Goal: Task Accomplishment & Management: Manage account settings

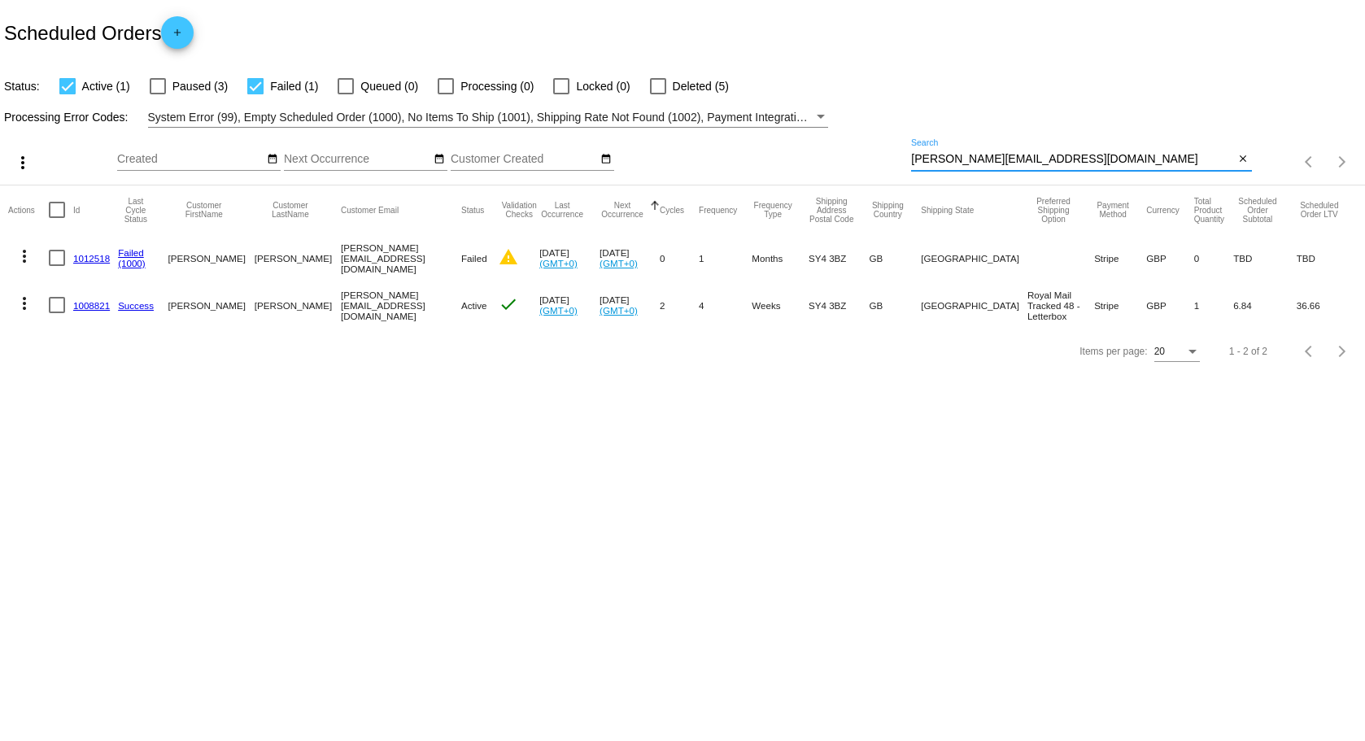
drag, startPoint x: 1094, startPoint y: 164, endPoint x: 853, endPoint y: 164, distance: 241.7
click at [853, 164] on div "more_vert Sep Jan Feb Mar [DATE]" at bounding box center [682, 157] width 1365 height 58
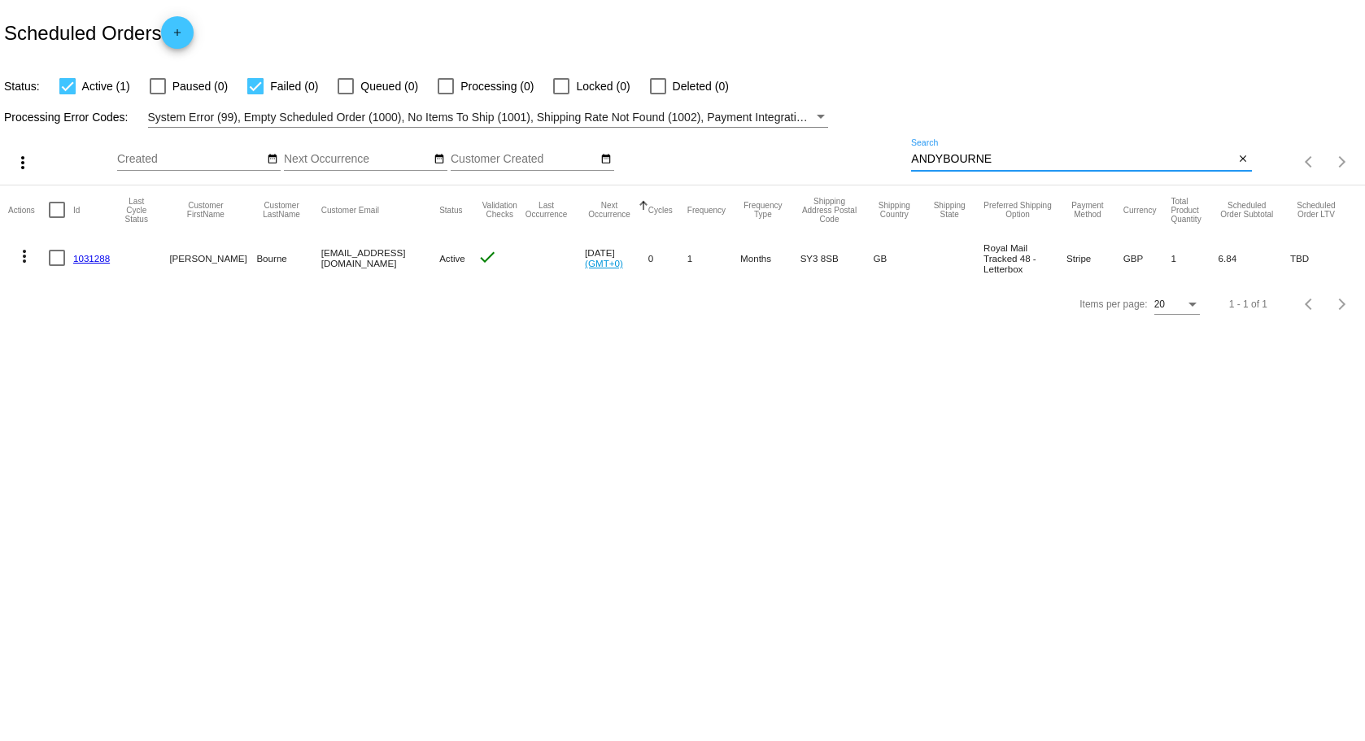
type input "ANDYBOURNE"
click at [103, 260] on link "1031288" at bounding box center [91, 258] width 37 height 11
click at [90, 256] on link "1031288" at bounding box center [91, 258] width 37 height 11
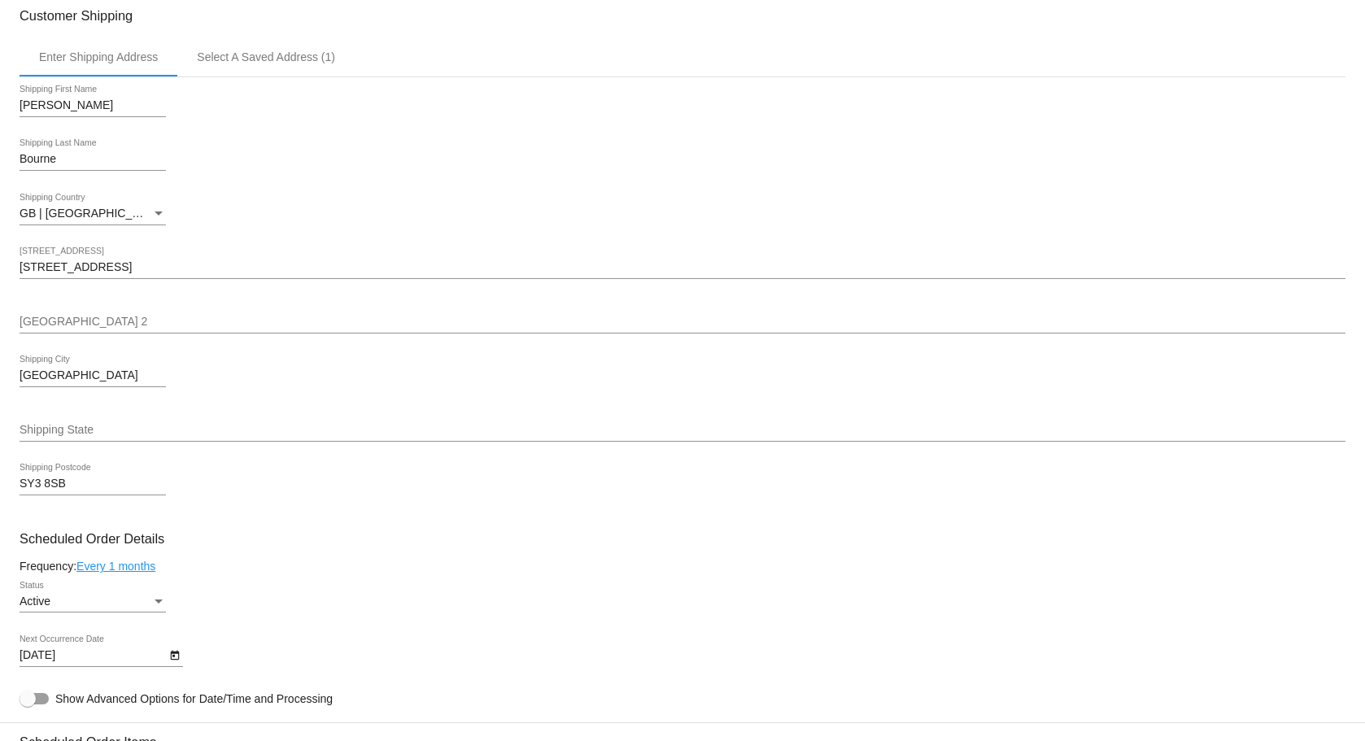
scroll to position [244, 0]
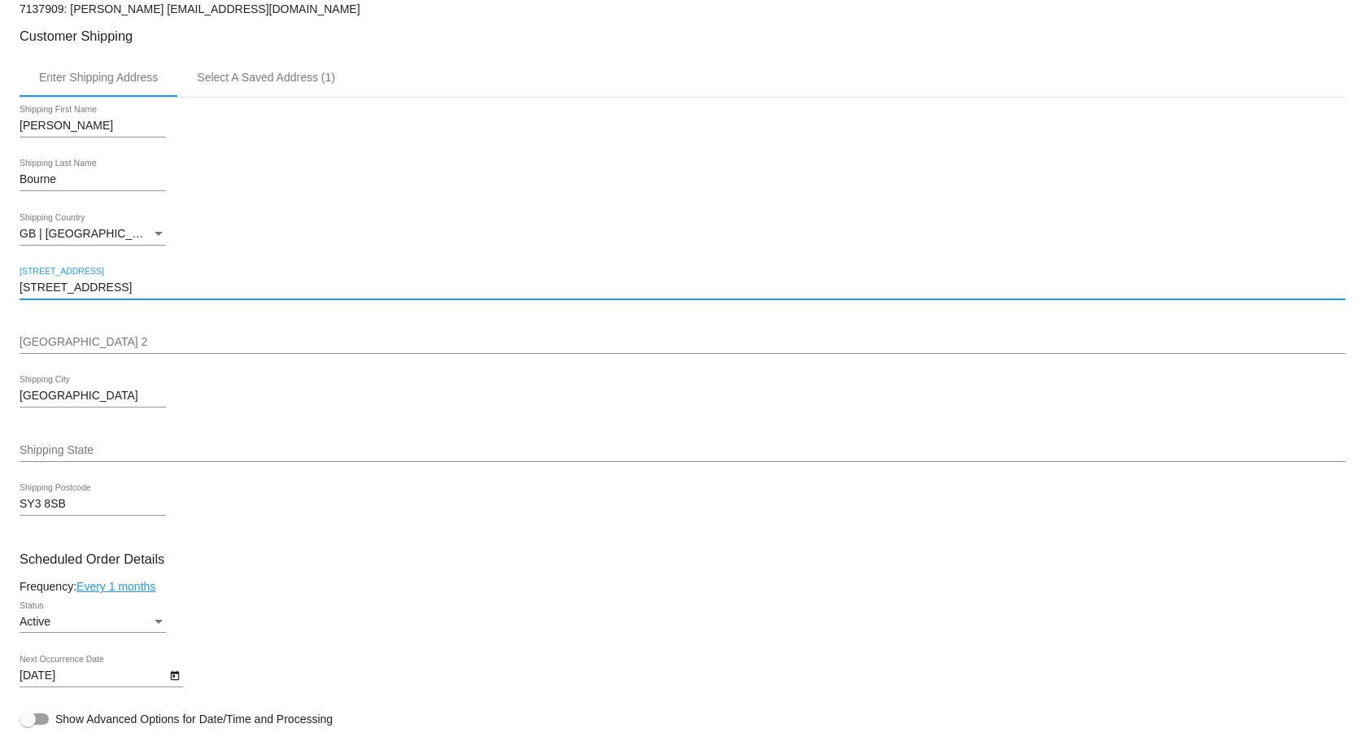
drag, startPoint x: 142, startPoint y: 286, endPoint x: 10, endPoint y: 299, distance: 132.5
paste input "[STREET_ADDRESS]"
drag, startPoint x: 53, startPoint y: 290, endPoint x: 308, endPoint y: 282, distance: 254.8
click at [308, 282] on input "[STREET_ADDRESS]" at bounding box center [683, 288] width 1326 height 13
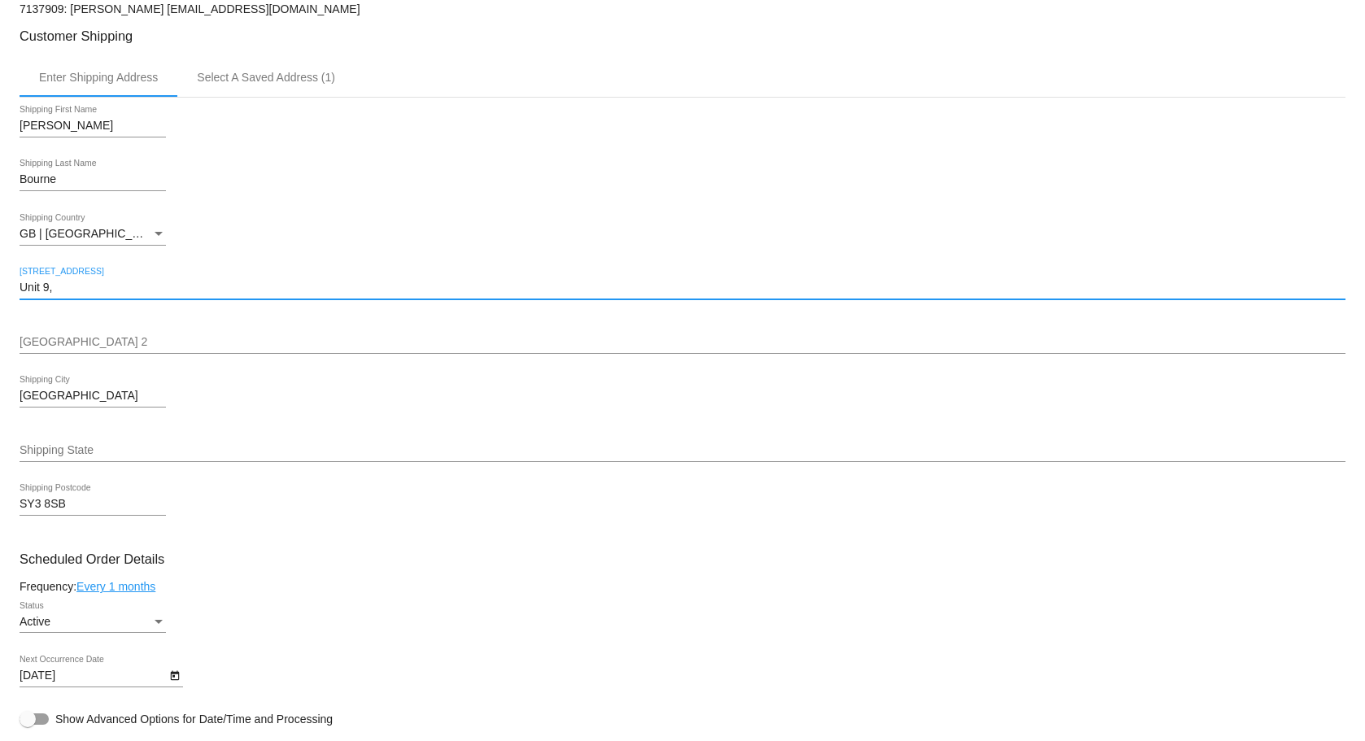
type input "UNIT 9"
drag, startPoint x: 88, startPoint y: 343, endPoint x: 107, endPoint y: 334, distance: 21.5
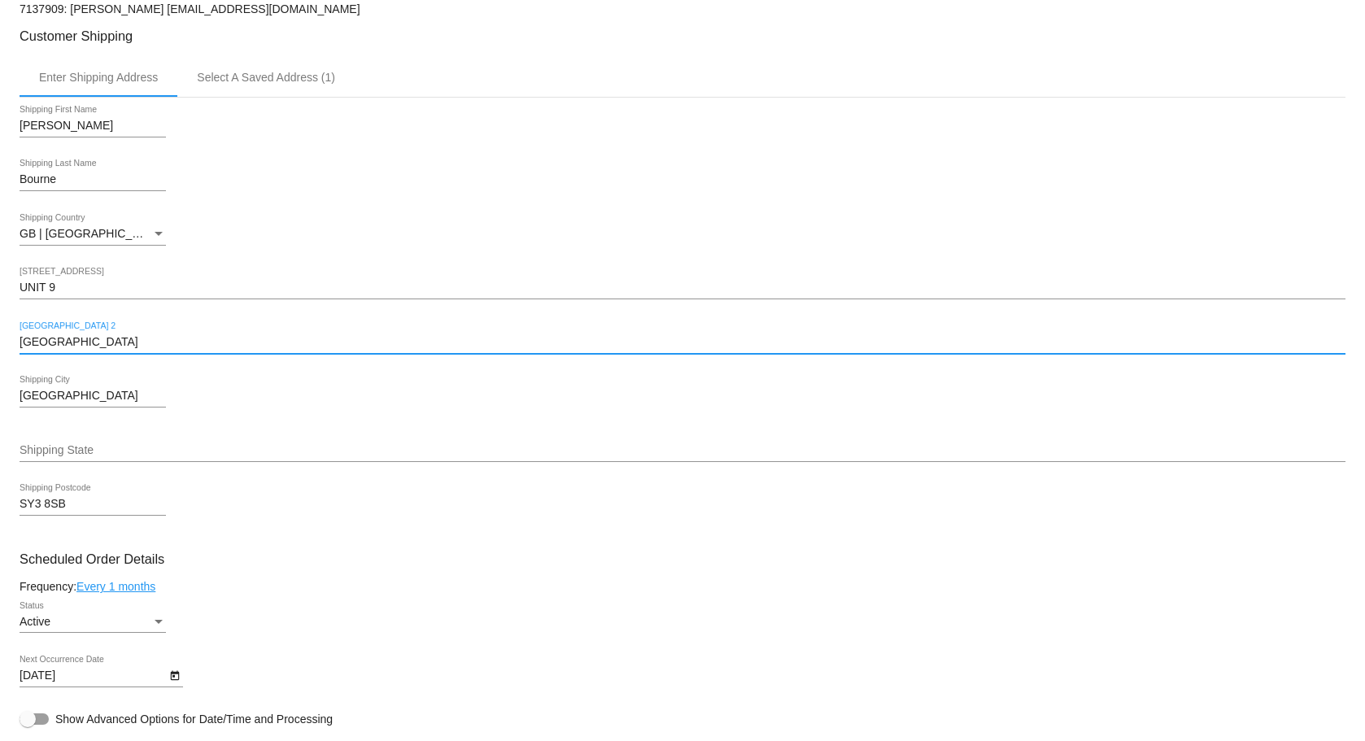
type input "[GEOGRAPHIC_DATA]"
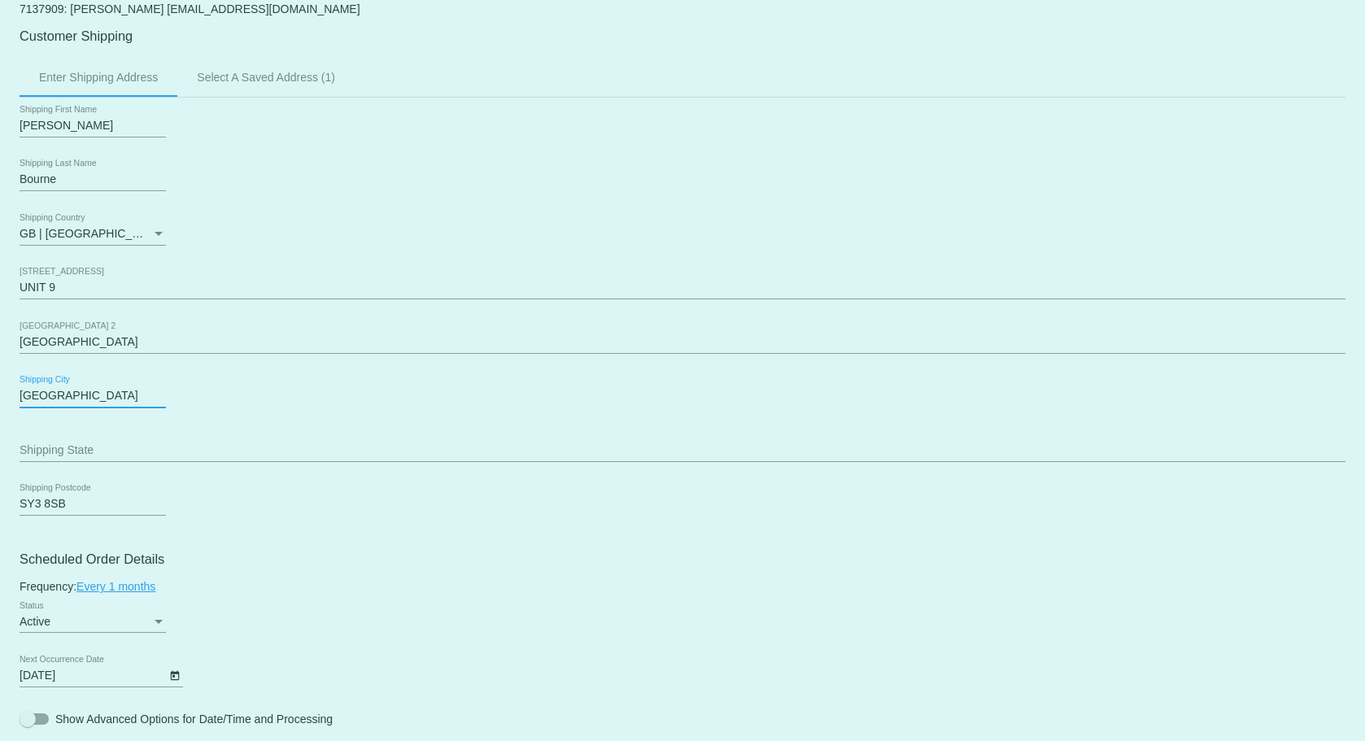
type input "SHREWSBURY"
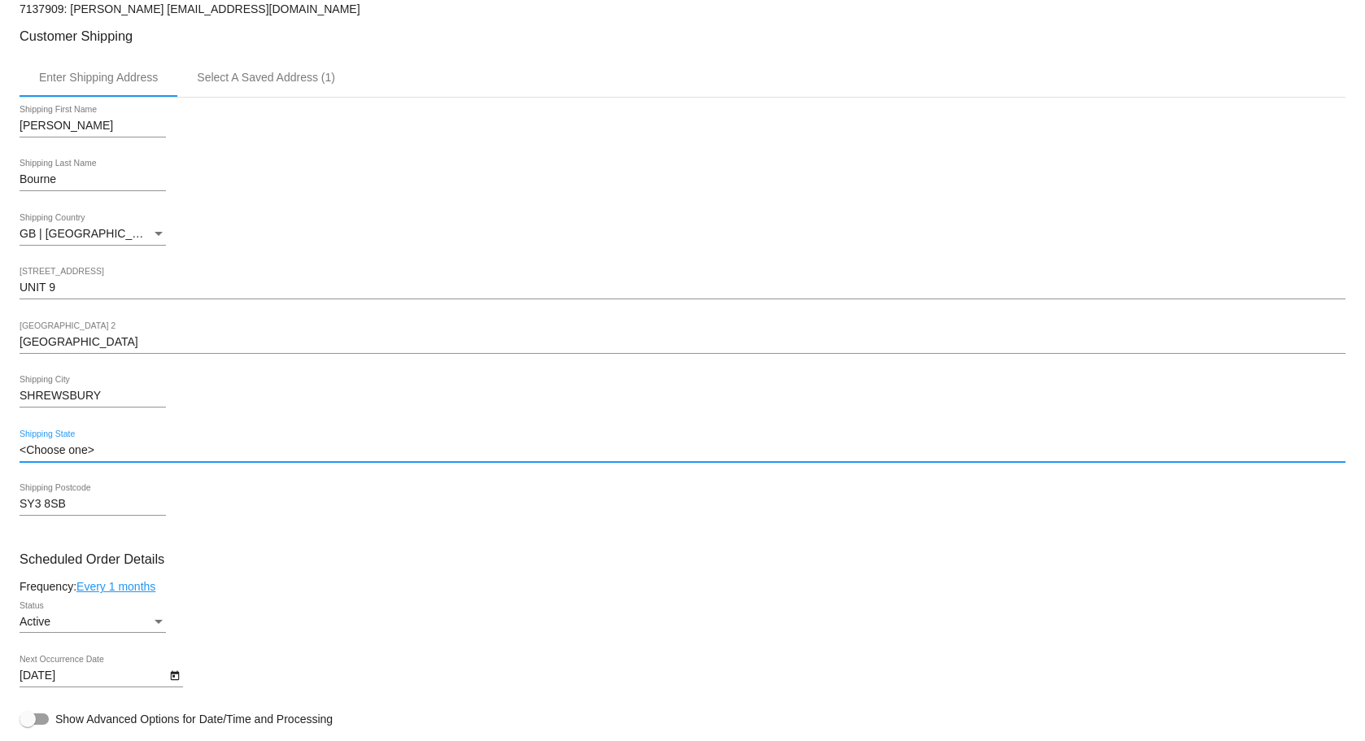
type input "SHROPSHIRE"
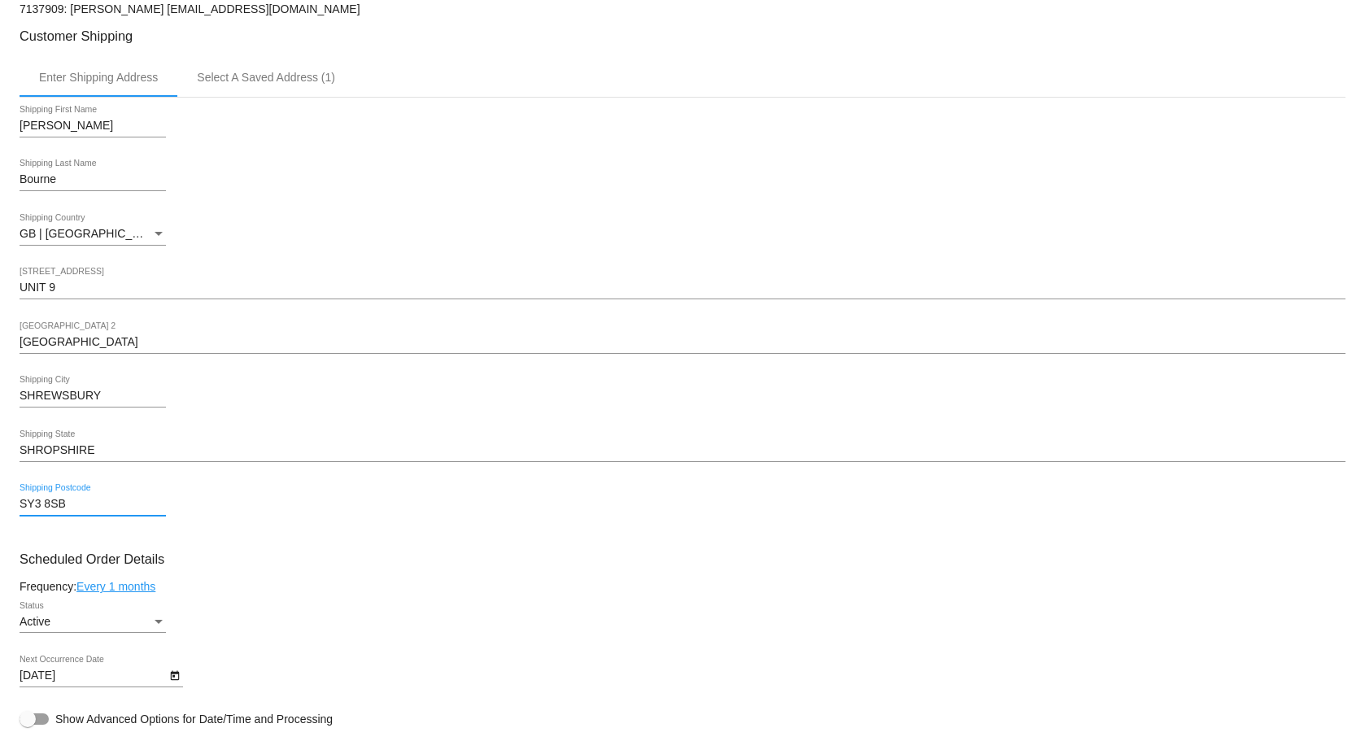
drag, startPoint x: 66, startPoint y: 506, endPoint x: 38, endPoint y: 502, distance: 28.0
click at [38, 502] on input "SY3 8SB" at bounding box center [93, 504] width 146 height 13
type input "SY1 2EG"
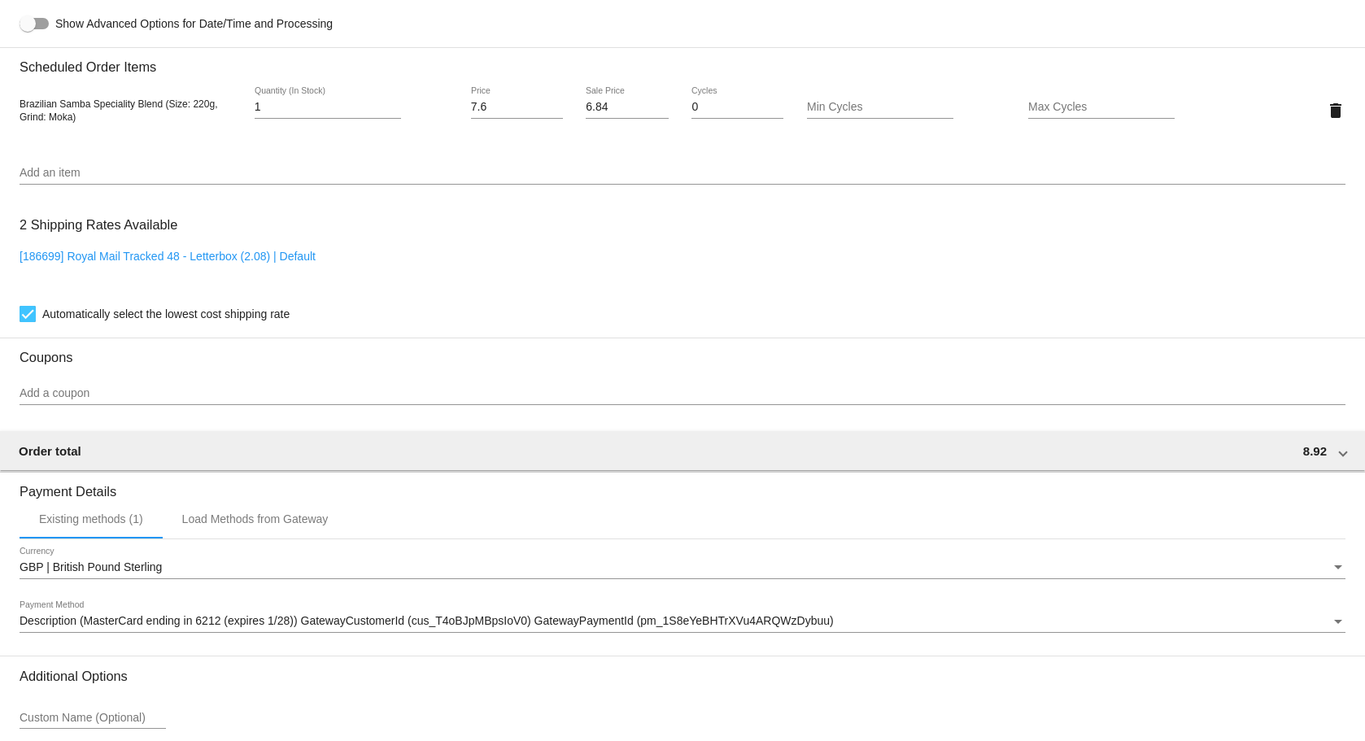
scroll to position [921, 0]
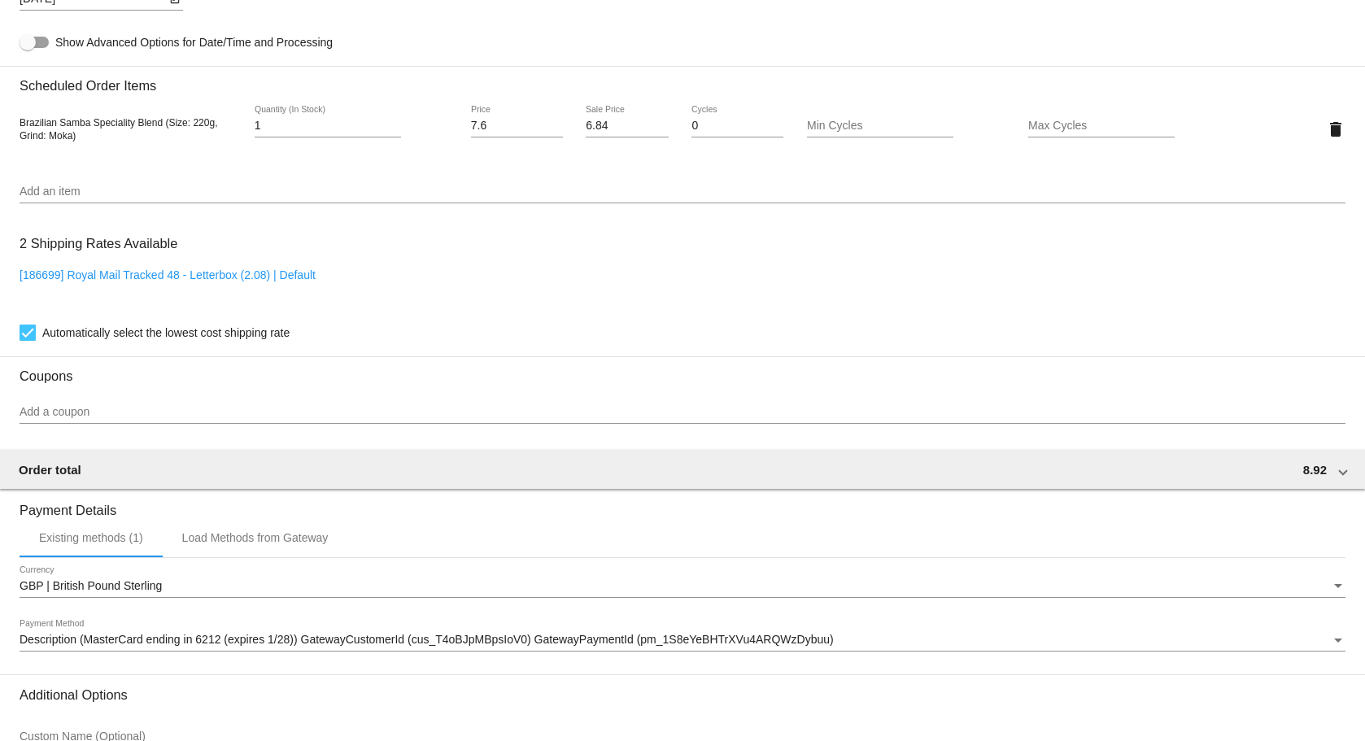
click at [149, 276] on mat-card "Customer 7137909: Andrew Bourne andybourne77@yahoo.com Customer Shipping Enter …" at bounding box center [682, 90] width 1365 height 1627
click at [216, 275] on link "[186699] Royal Mail Tracked 48 - Letterbox (2.08) | Default" at bounding box center [168, 275] width 296 height 13
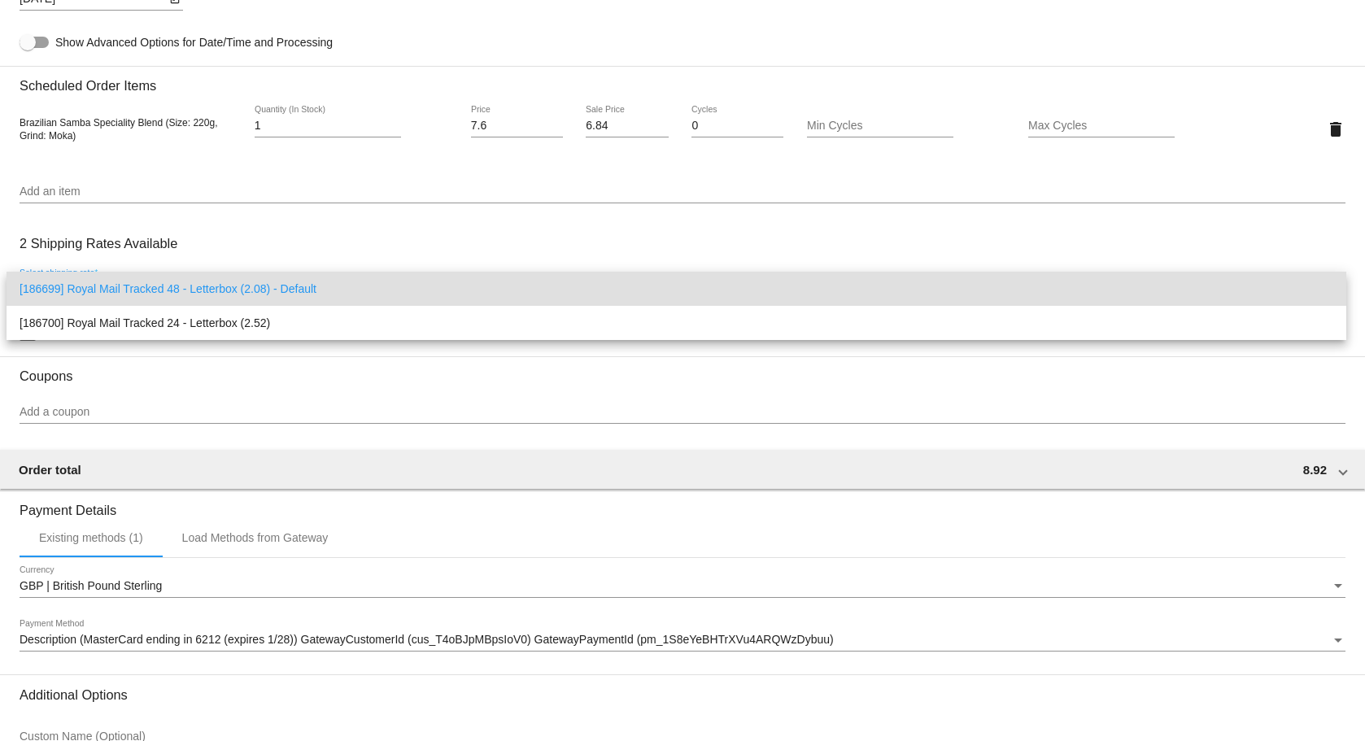
click at [403, 230] on div at bounding box center [682, 370] width 1365 height 741
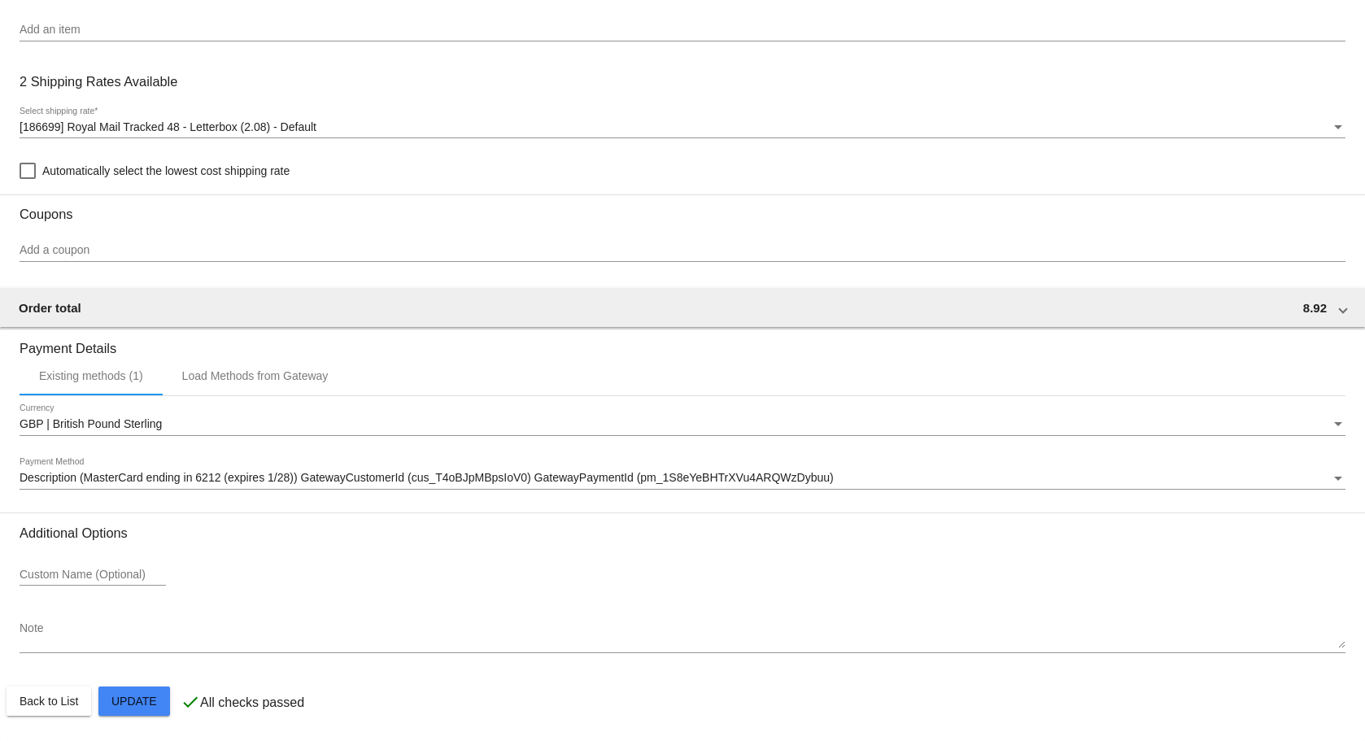
scroll to position [1084, 0]
click at [30, 172] on div at bounding box center [28, 170] width 16 height 16
click at [28, 178] on input "Automatically select the lowest cost shipping rate" at bounding box center [27, 178] width 1 height 1
checkbox input "true"
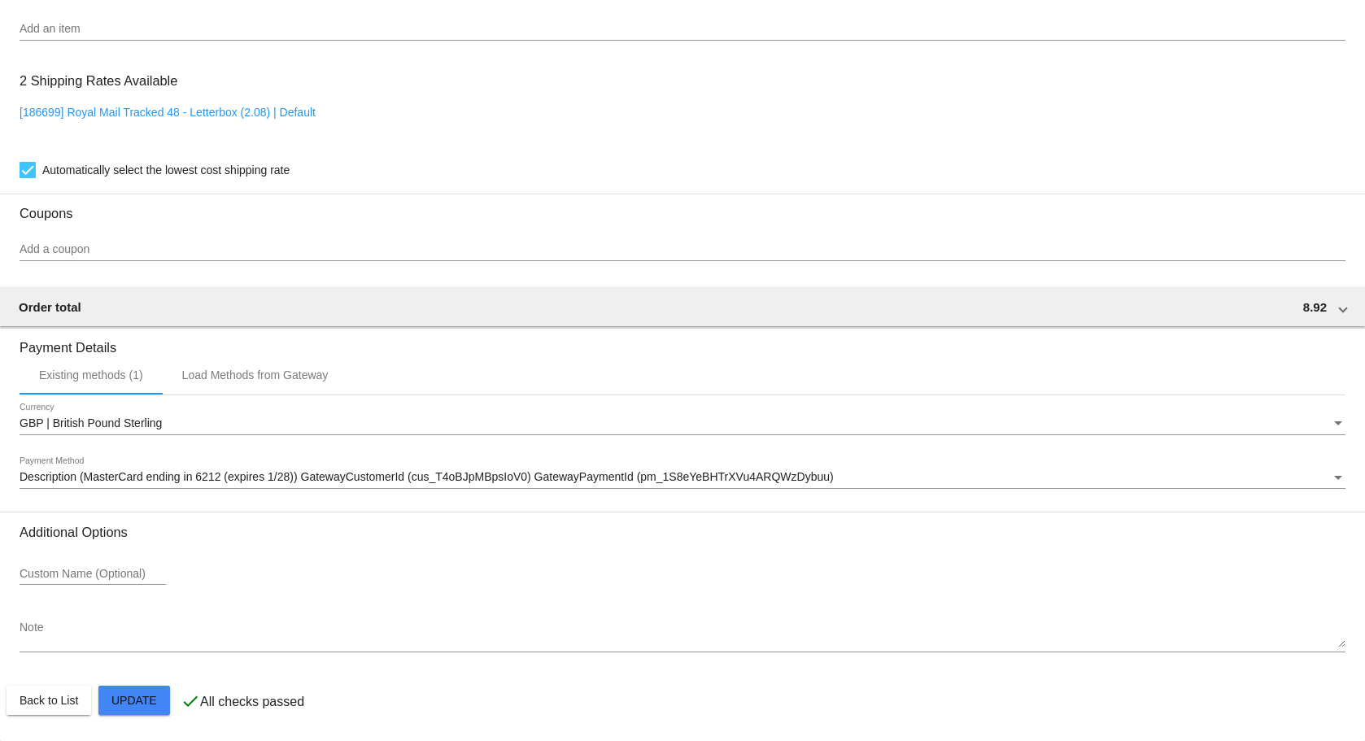
click at [450, 178] on div "Automatically select the lowest cost shipping rate" at bounding box center [683, 170] width 1326 height 20
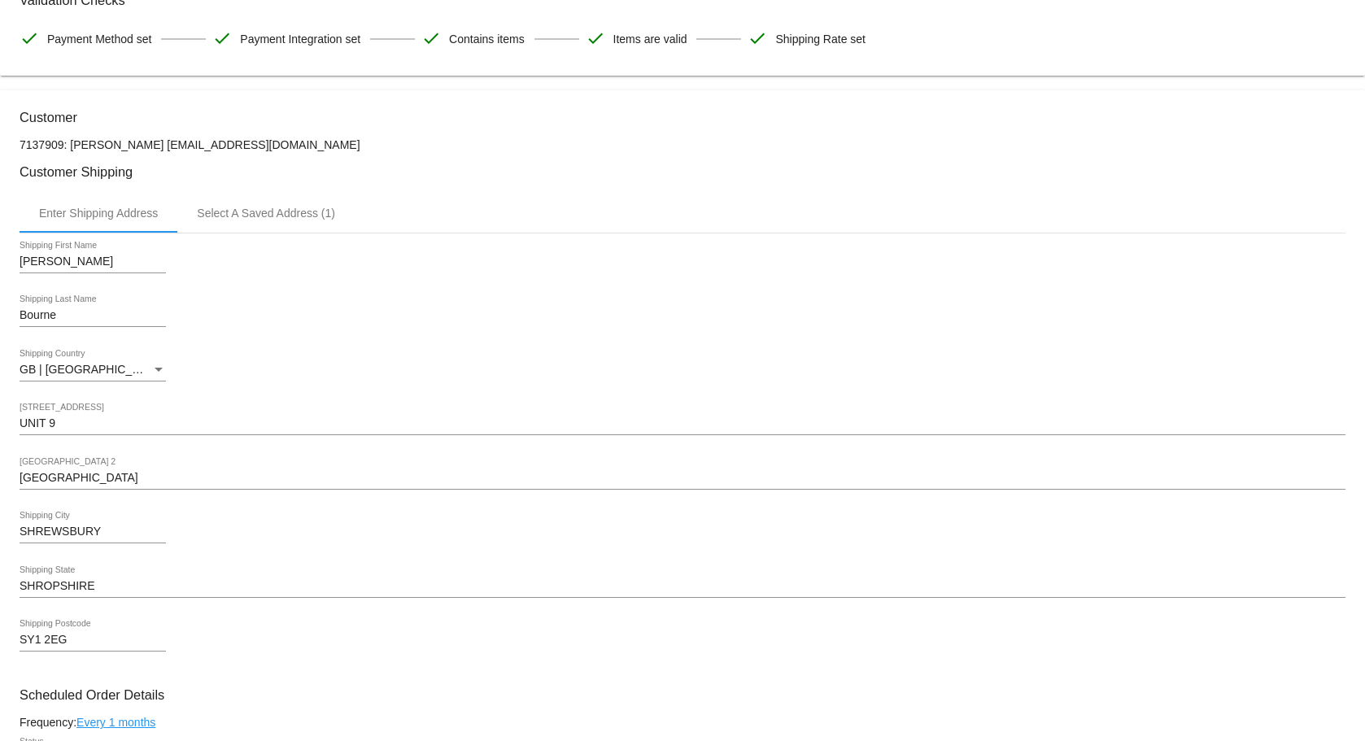
scroll to position [107, 0]
click at [61, 413] on div "UNIT 9 Shipping Street 1" at bounding box center [683, 420] width 1326 height 32
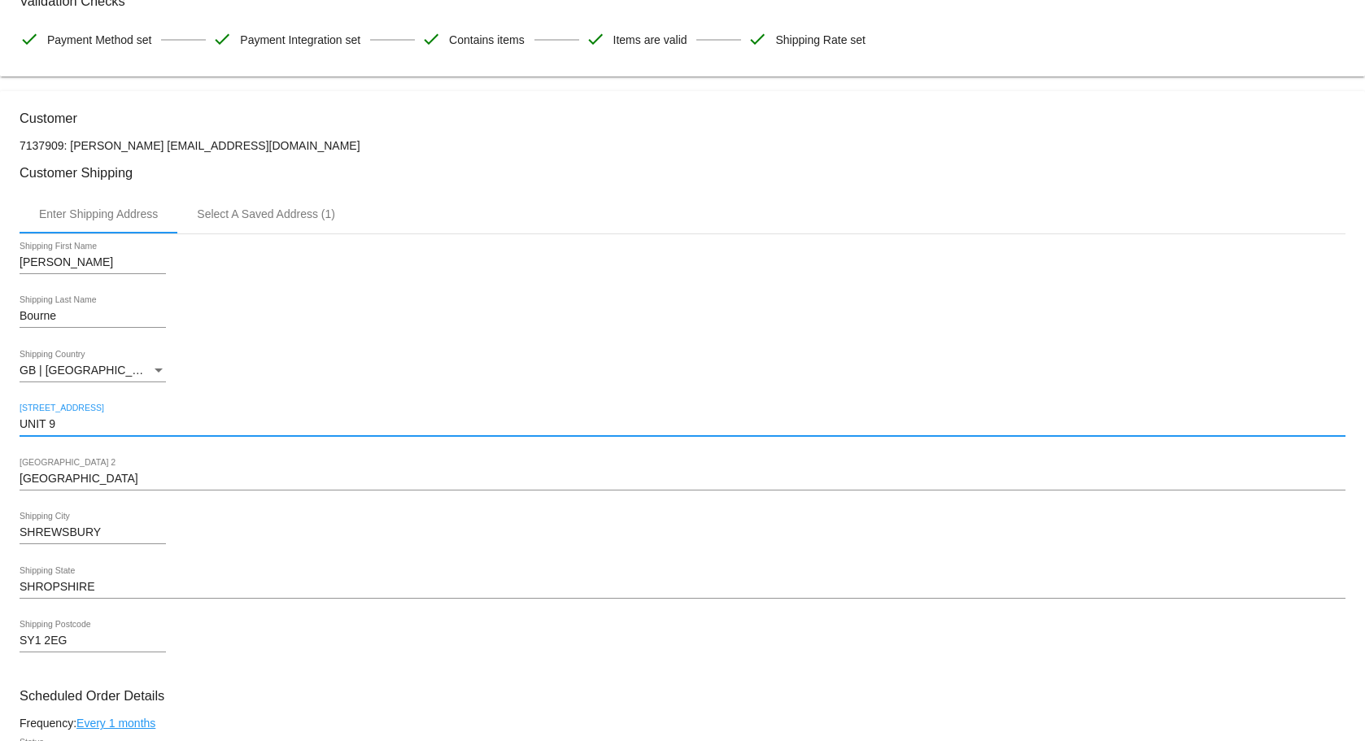
click at [22, 420] on input "UNIT 9" at bounding box center [683, 424] width 1326 height 13
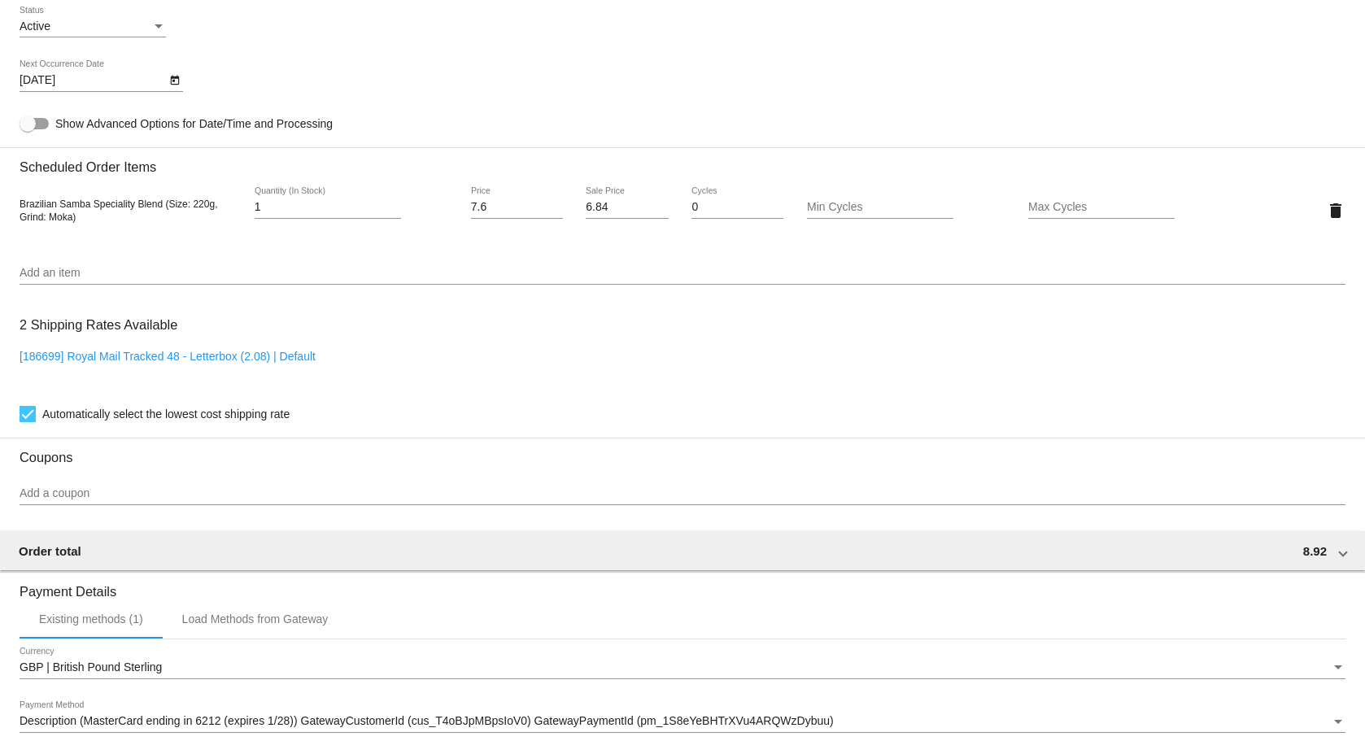
scroll to position [1084, 0]
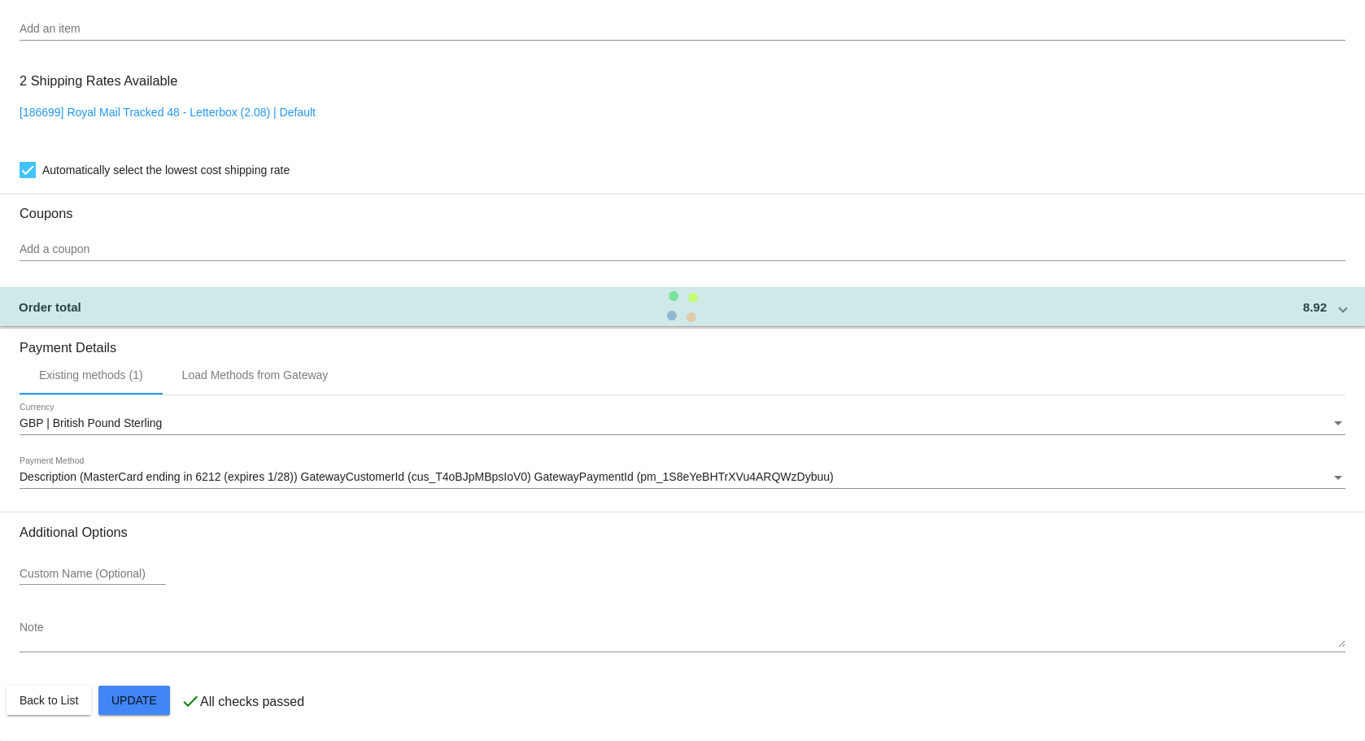
scroll to position [677, 0]
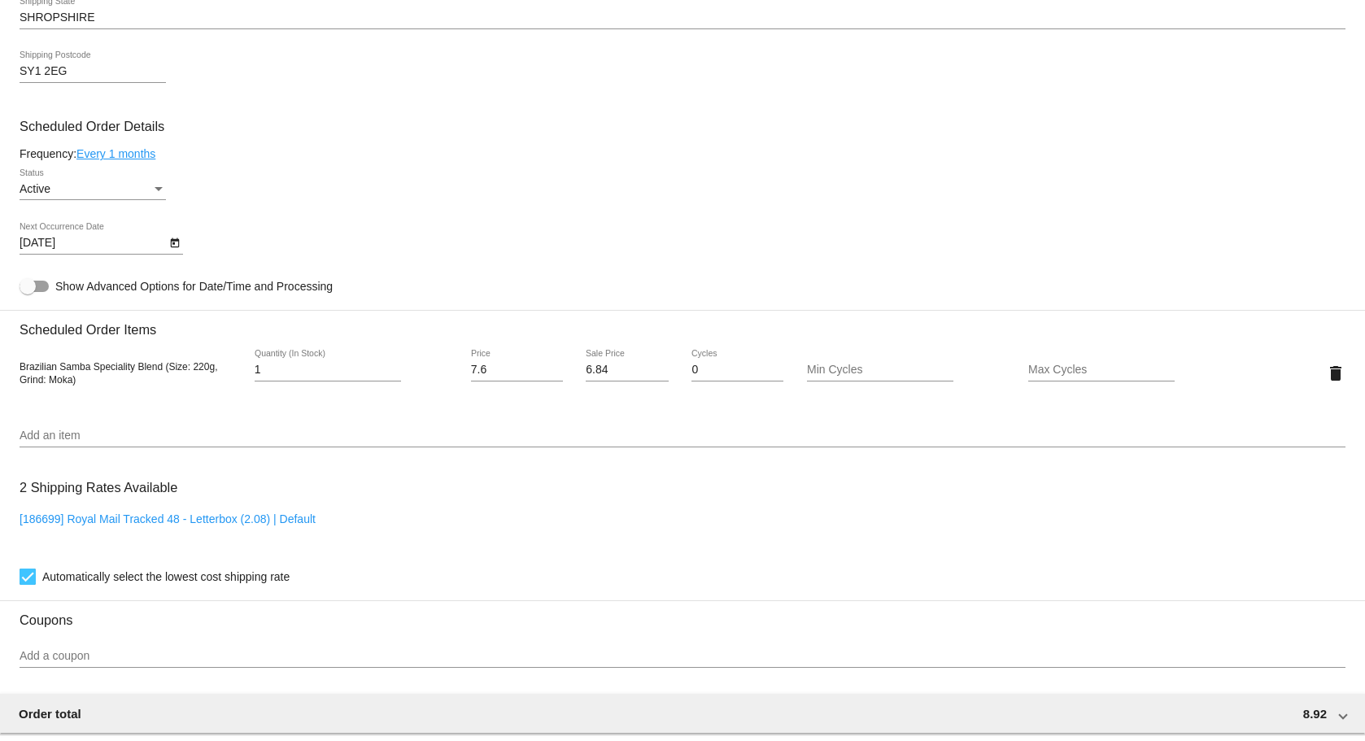
type input "IRON & FIRE, UNIT 9"
drag, startPoint x: 27, startPoint y: 578, endPoint x: 37, endPoint y: 559, distance: 21.5
click at [27, 578] on mat-card "Customer 7137909: Andrew Bourne andybourne77@yahoo.com Customer Shipping Enter …" at bounding box center [682, 335] width 1365 height 1627
click at [84, 523] on link "[186699] Royal Mail Tracked 48 - Letterbox (2.08) | Default" at bounding box center [168, 519] width 296 height 13
checkbox input "false"
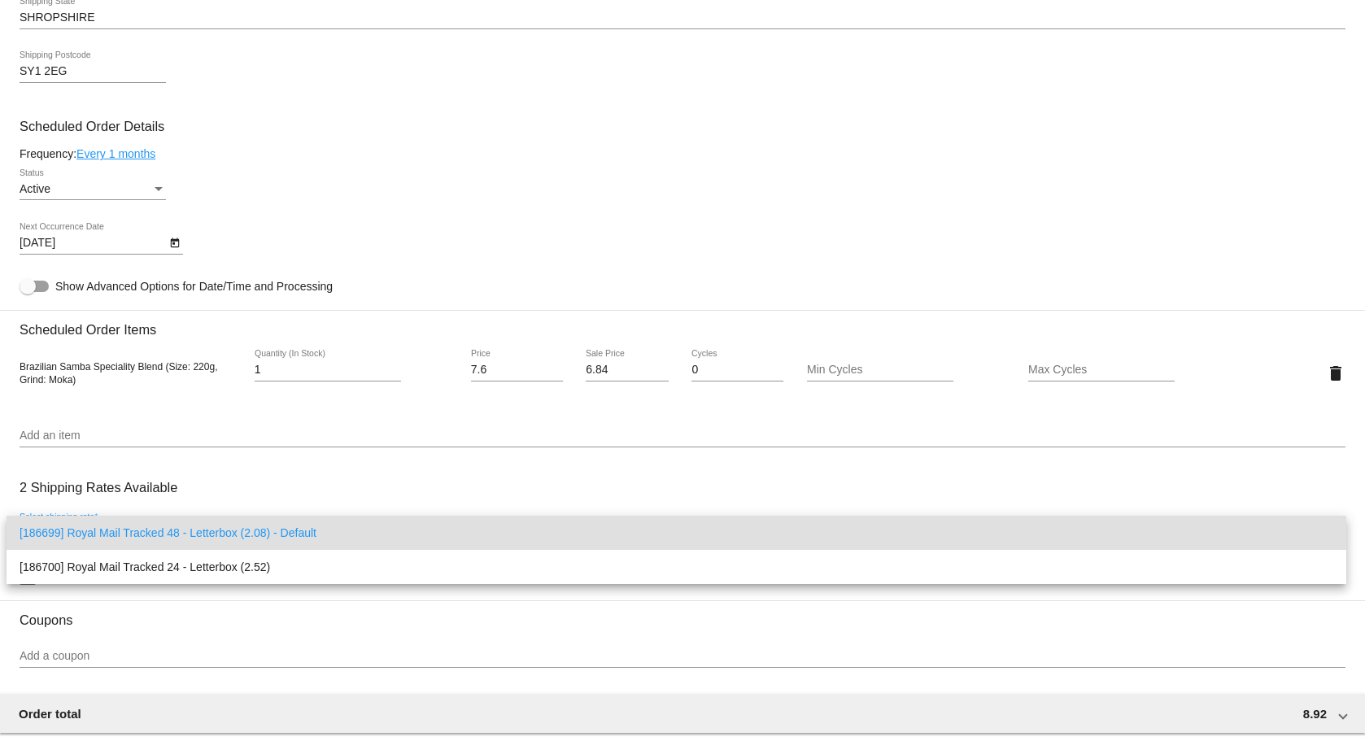
click at [426, 457] on div at bounding box center [682, 370] width 1365 height 741
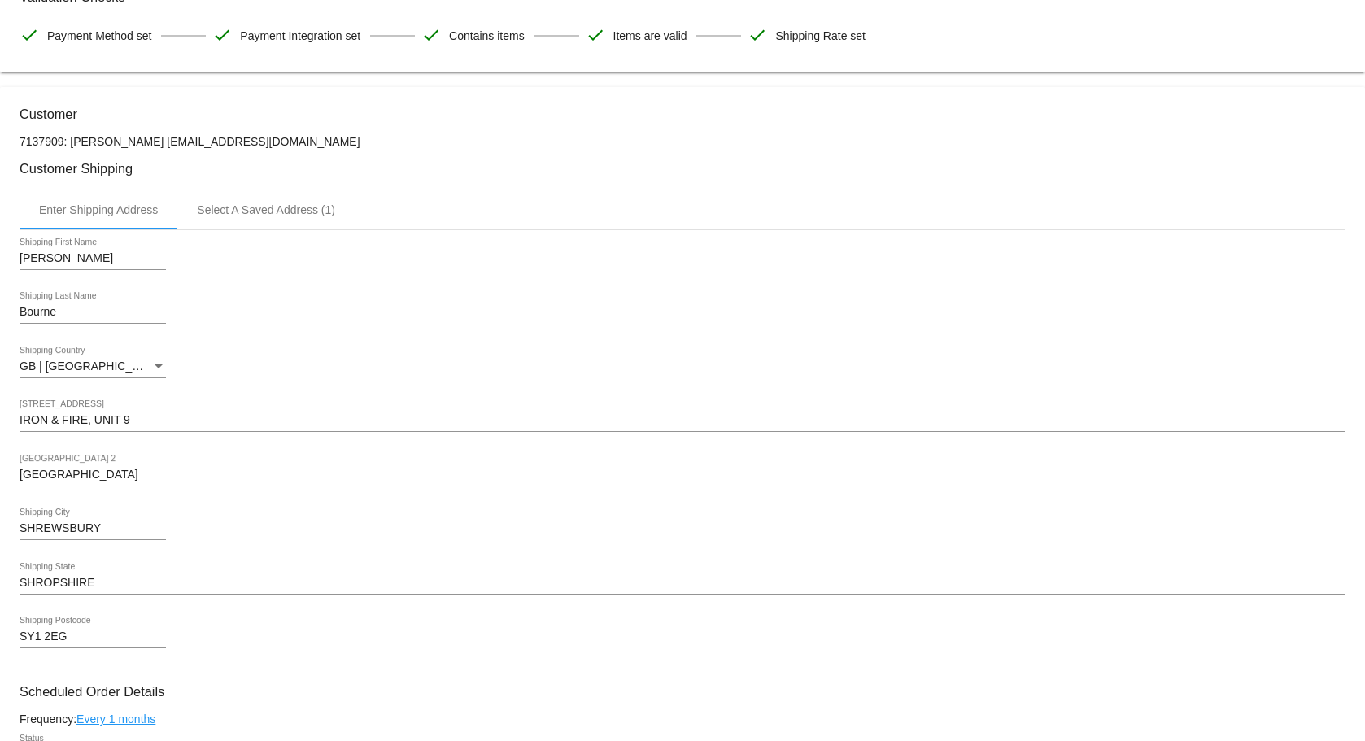
scroll to position [107, 0]
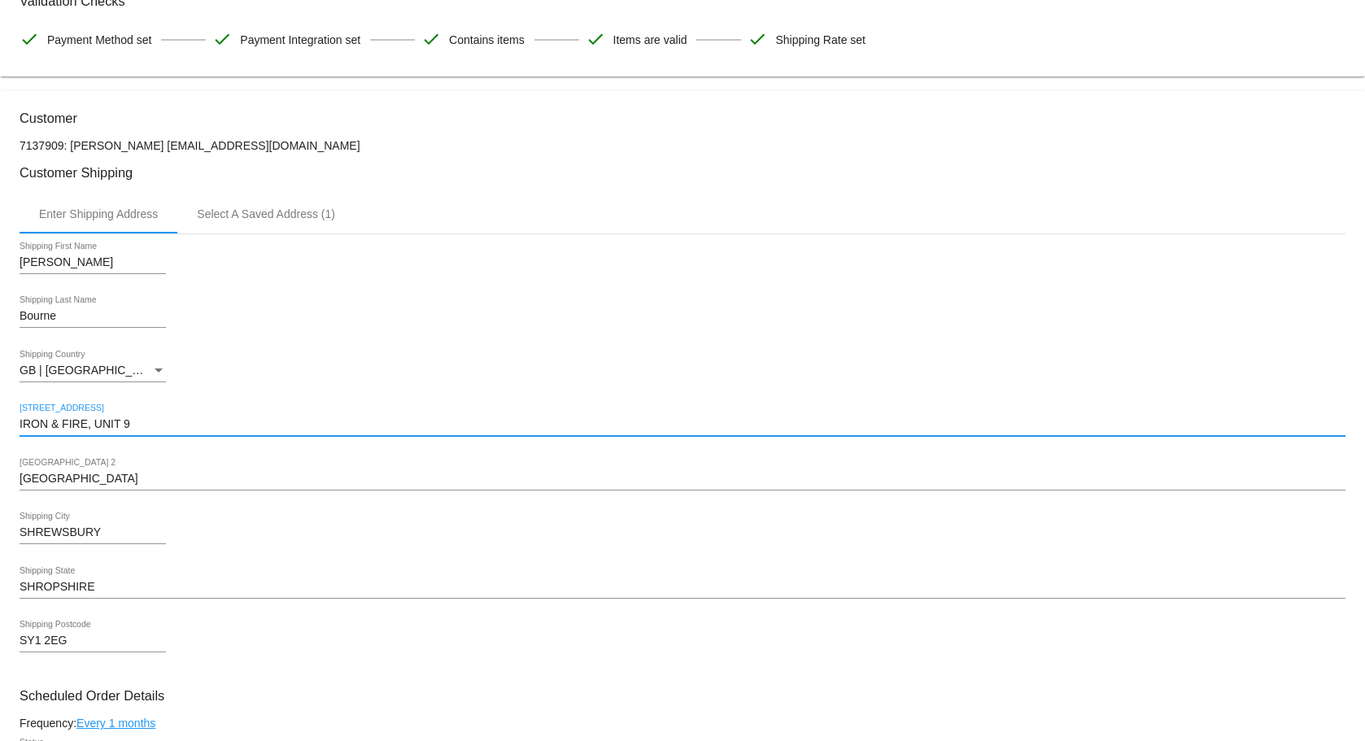
drag, startPoint x: 95, startPoint y: 424, endPoint x: -20, endPoint y: 432, distance: 115.0
click at [0, 432] on html "arrow_back Scheduled Order #1031288 Active more_vert Validation Checks check Pa…" at bounding box center [682, 370] width 1365 height 741
click at [41, 422] on input "UNIT 9" at bounding box center [683, 424] width 1326 height 13
click at [50, 421] on input "UNIT 9" at bounding box center [683, 424] width 1326 height 13
click at [43, 418] on input "UNIT 9" at bounding box center [683, 424] width 1326 height 13
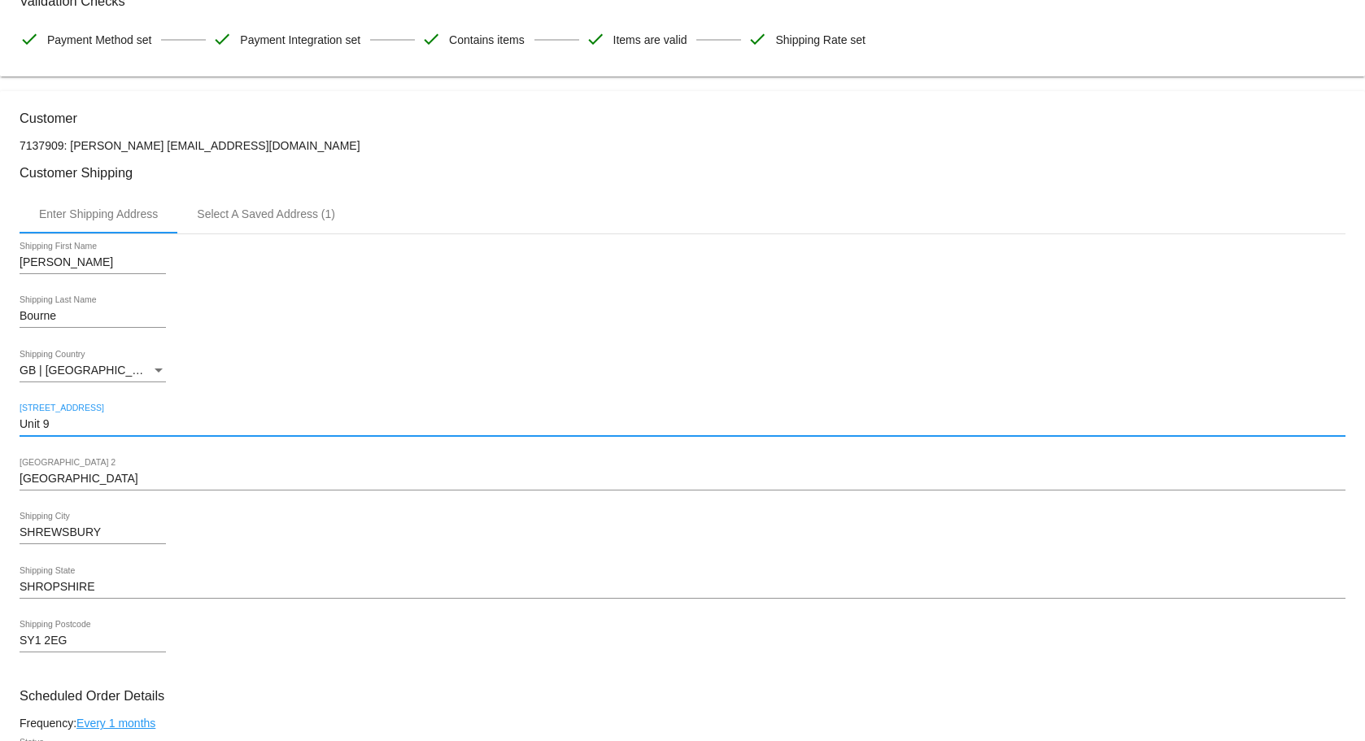
type input "Unit 9"
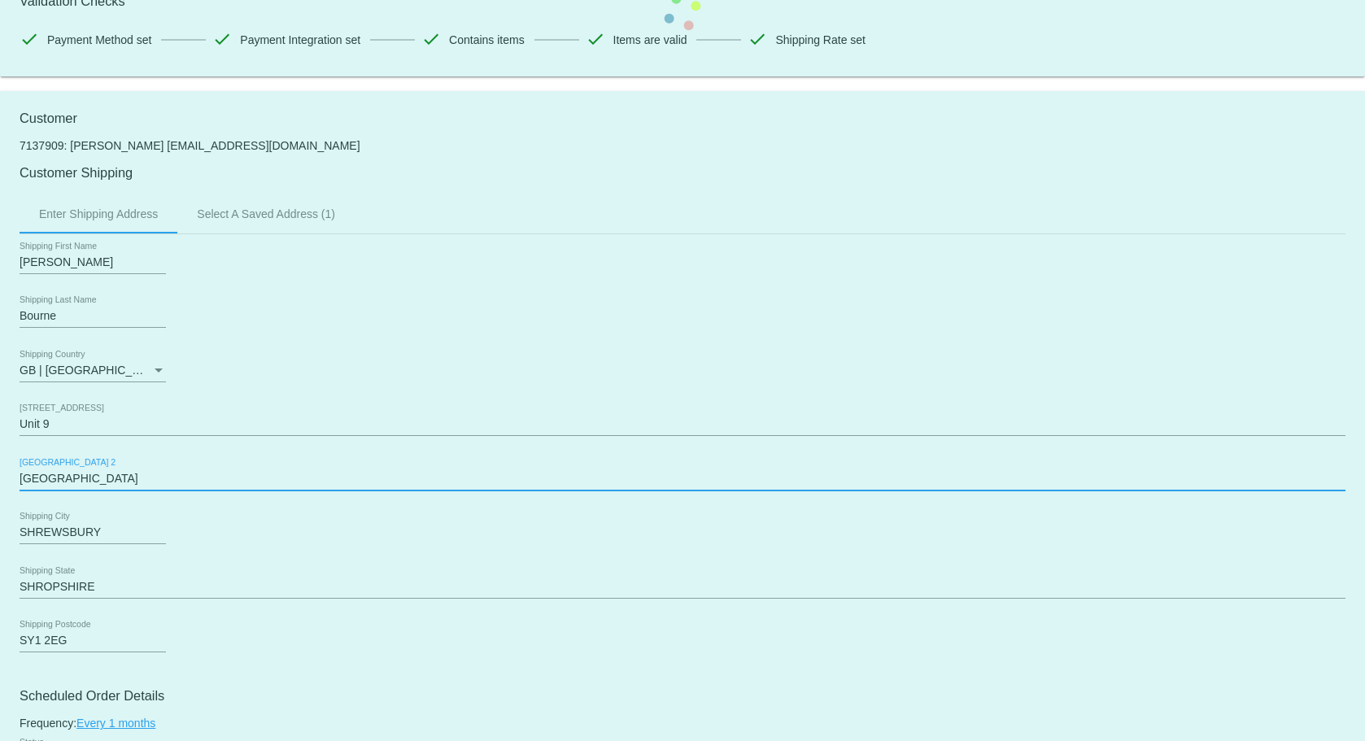
drag, startPoint x: 165, startPoint y: 476, endPoint x: 37, endPoint y: 474, distance: 128.6
type input "Castle Business Park"
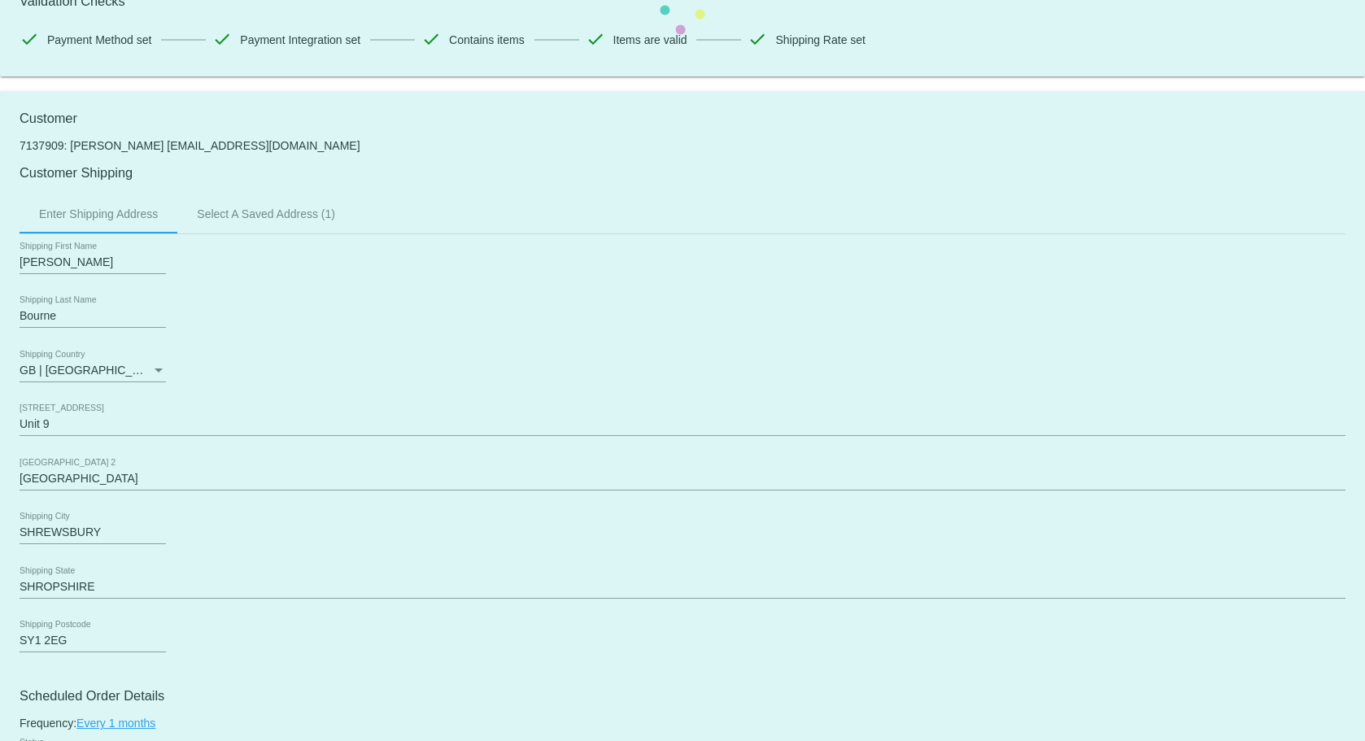
drag, startPoint x: 123, startPoint y: 544, endPoint x: 112, endPoint y: 535, distance: 13.3
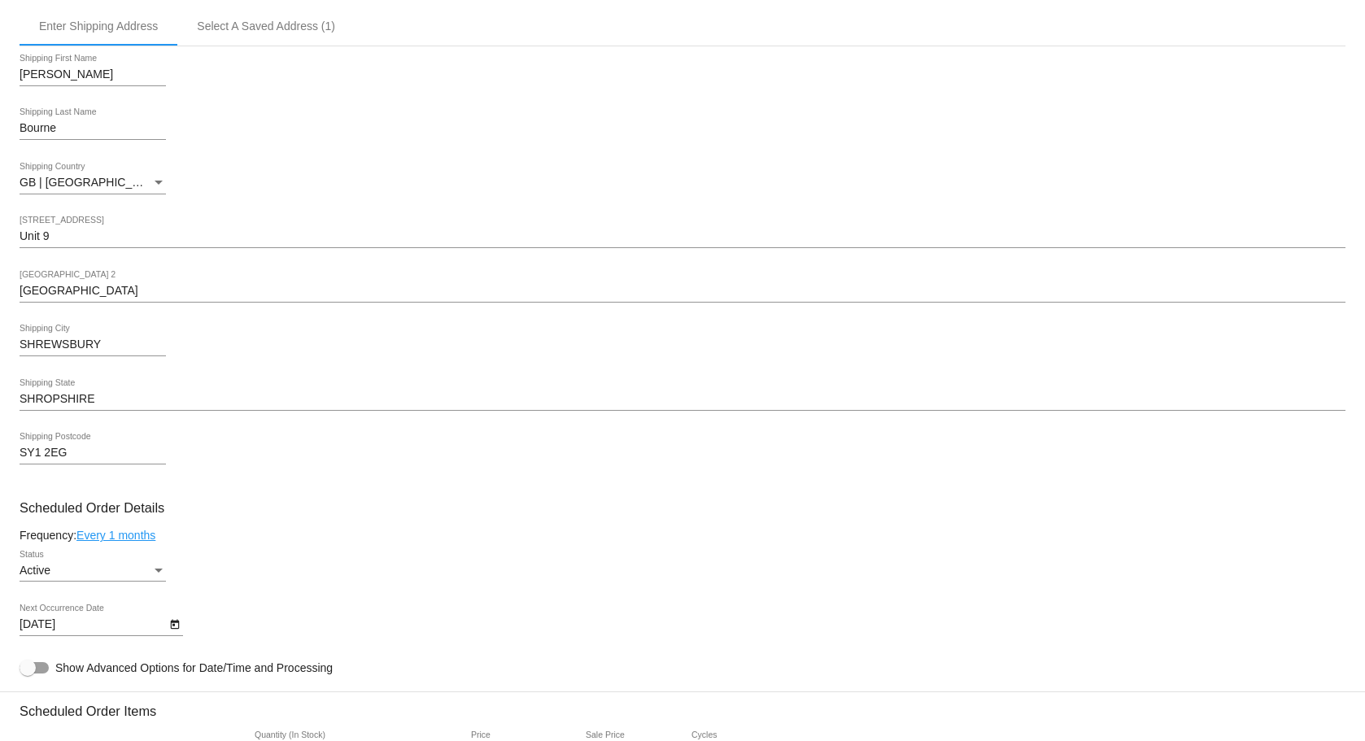
scroll to position [270, 0]
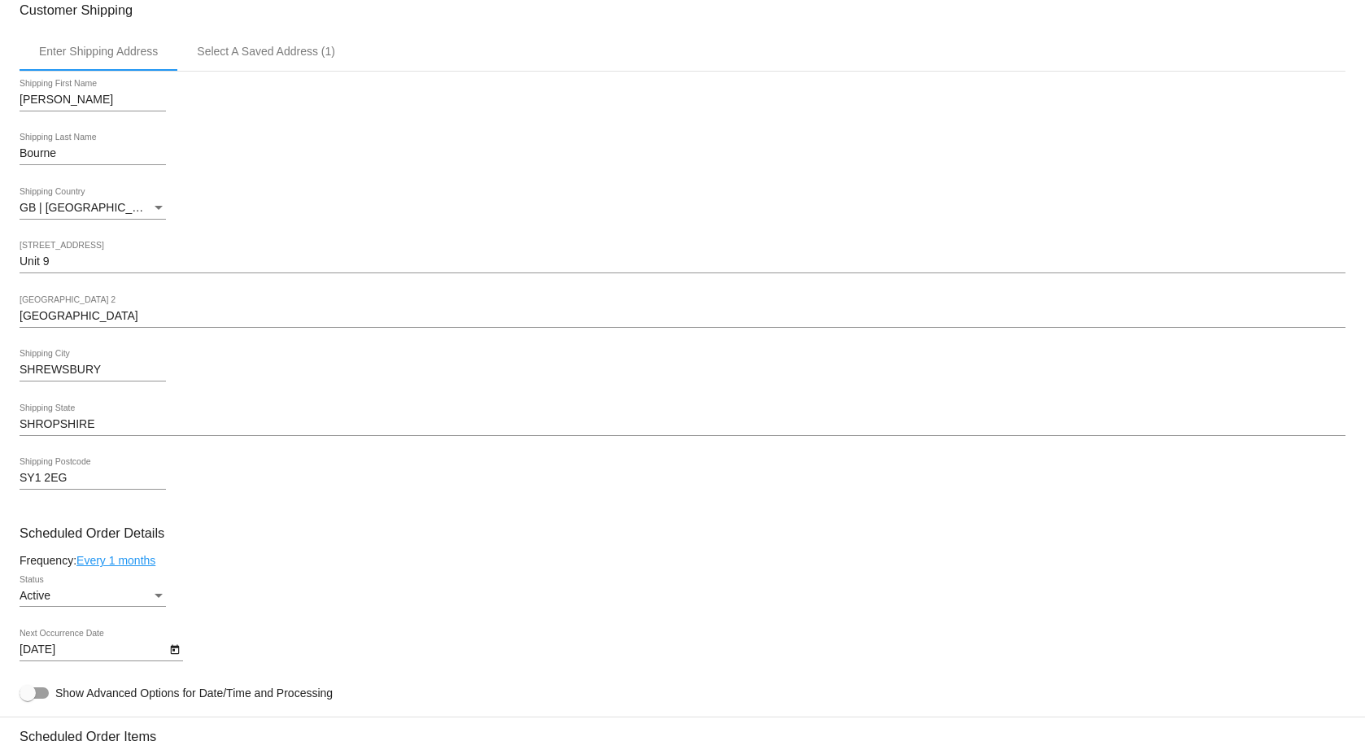
click at [108, 374] on input "SHREWSBURY" at bounding box center [93, 370] width 146 height 13
type input "[GEOGRAPHIC_DATA]"
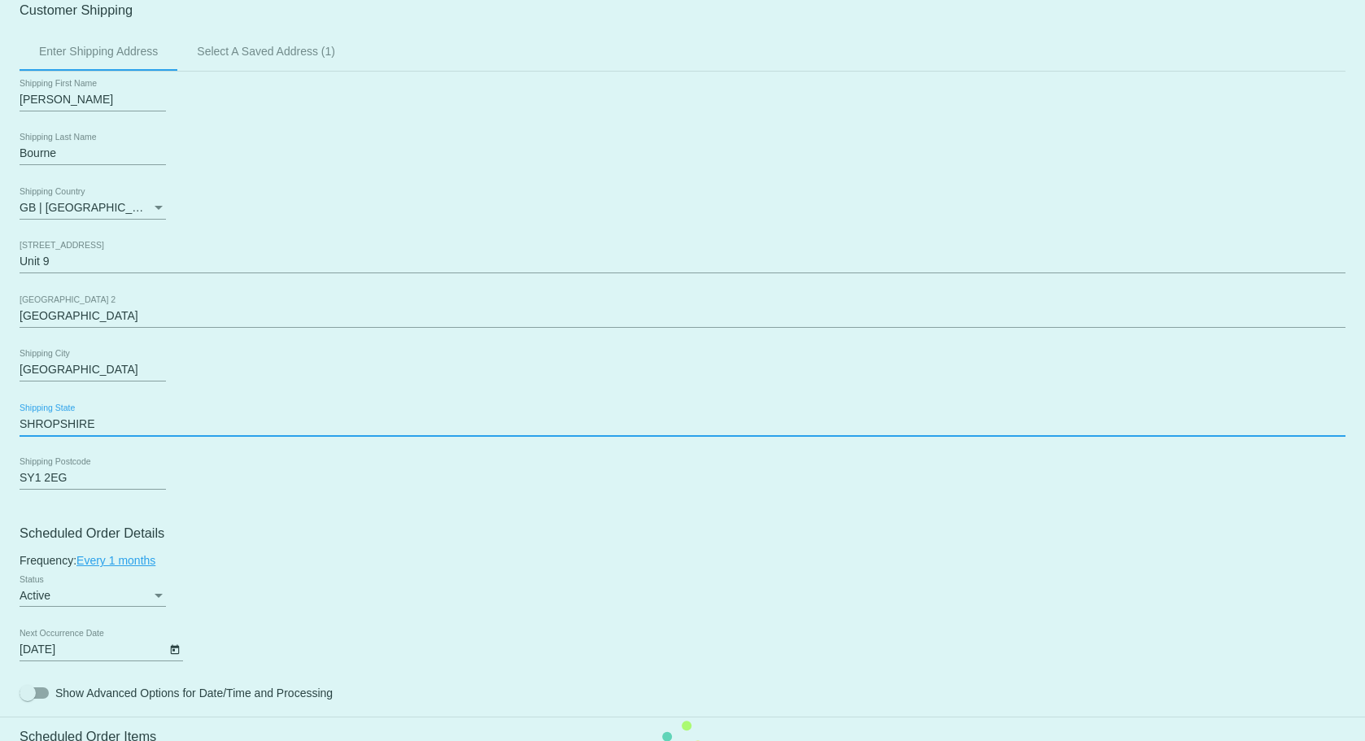
click at [145, 417] on mat-card "Customer 7137909: Andrew Bourne andybourne77@yahoo.com Customer Shipping Enter …" at bounding box center [682, 741] width 1365 height 1627
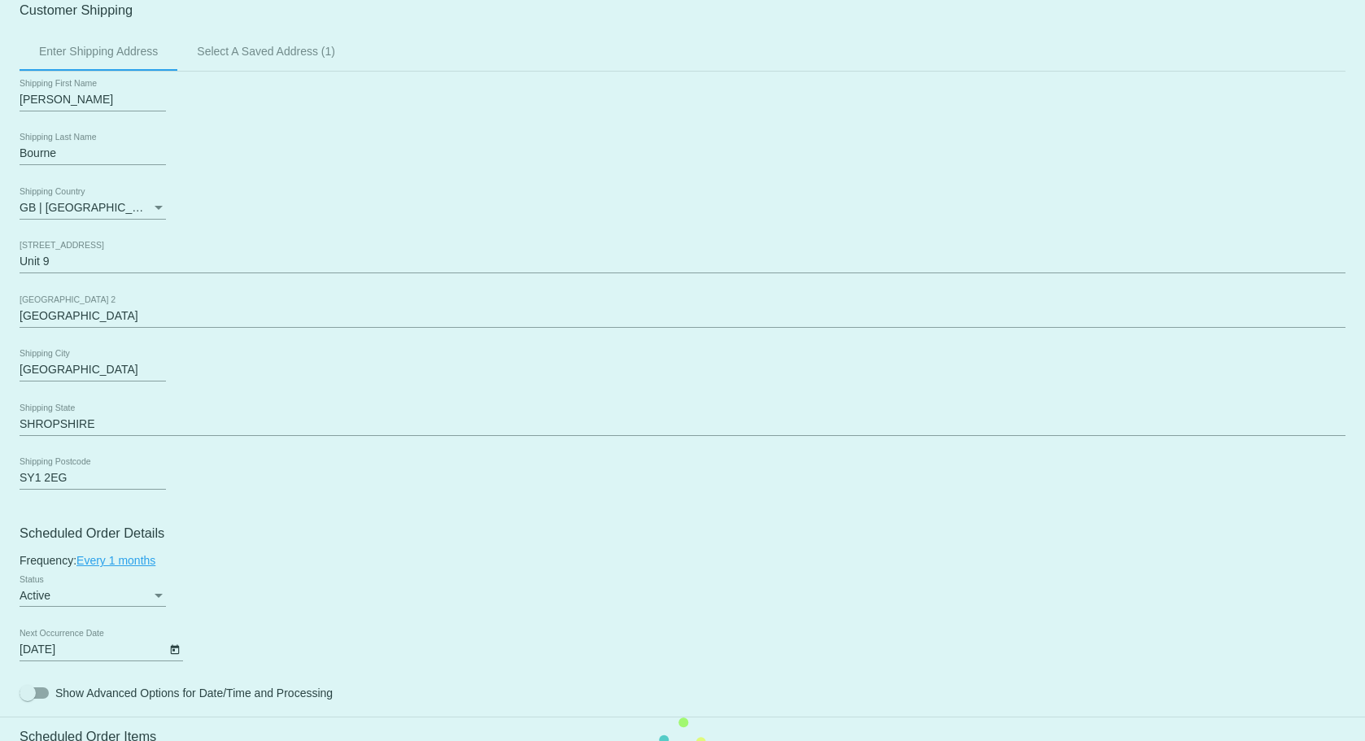
click at [140, 417] on mat-card "Customer 7137909: Andrew Bourne andybourne77@yahoo.com Customer Shipping Enter …" at bounding box center [682, 741] width 1365 height 1627
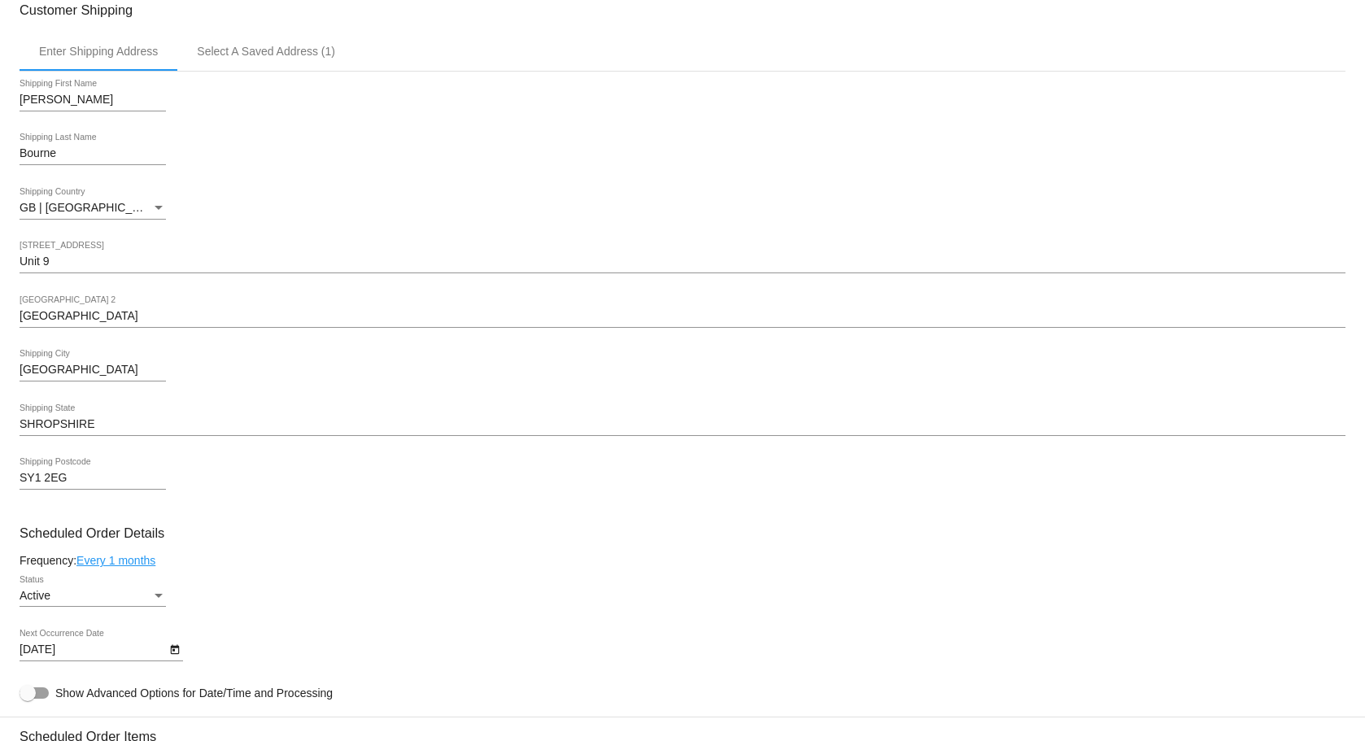
click at [137, 426] on mat-card "Customer 7137909: Andrew Bourne andybourne77@yahoo.com Customer Shipping Enter …" at bounding box center [682, 741] width 1365 height 1627
click at [127, 426] on input "SHROPSHIRE" at bounding box center [683, 424] width 1326 height 13
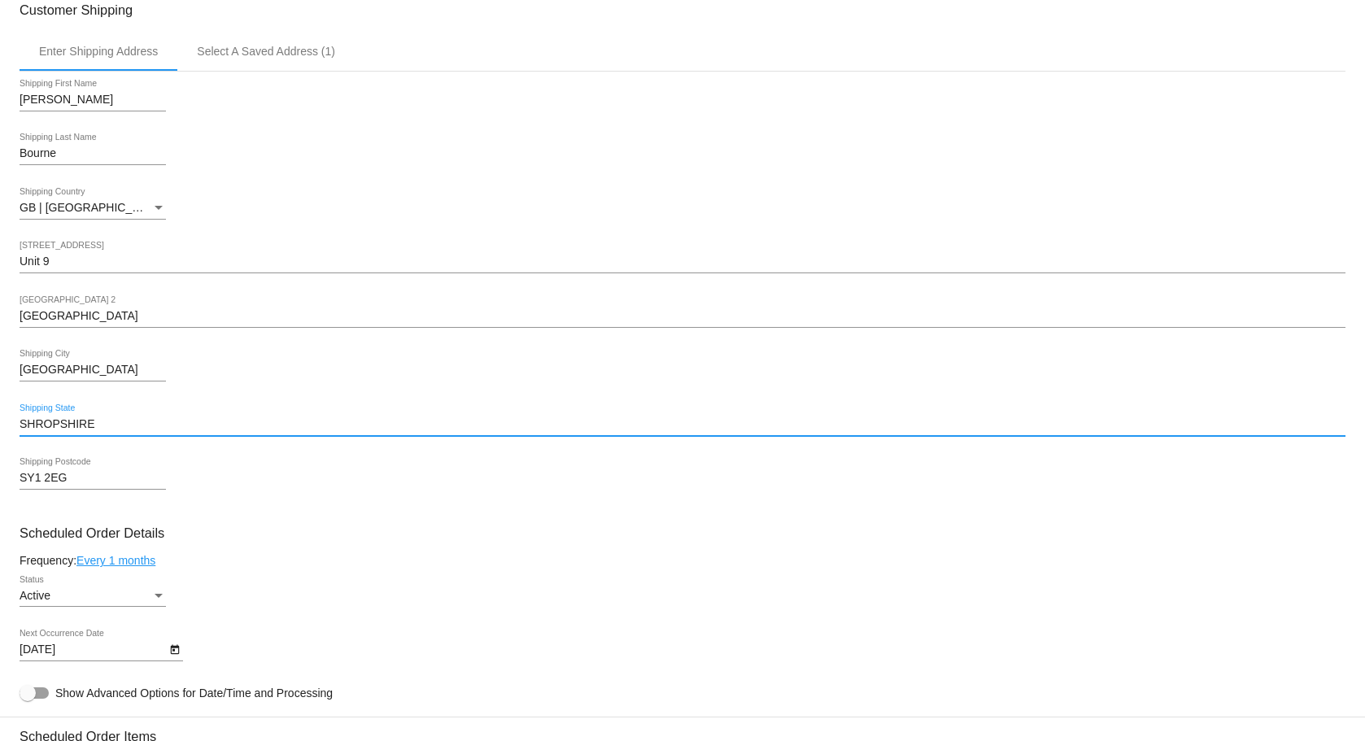
drag, startPoint x: 127, startPoint y: 427, endPoint x: 45, endPoint y: 418, distance: 82.7
click at [45, 418] on input "SHROPSHIRE" at bounding box center [683, 424] width 1326 height 13
type input "[GEOGRAPHIC_DATA]"
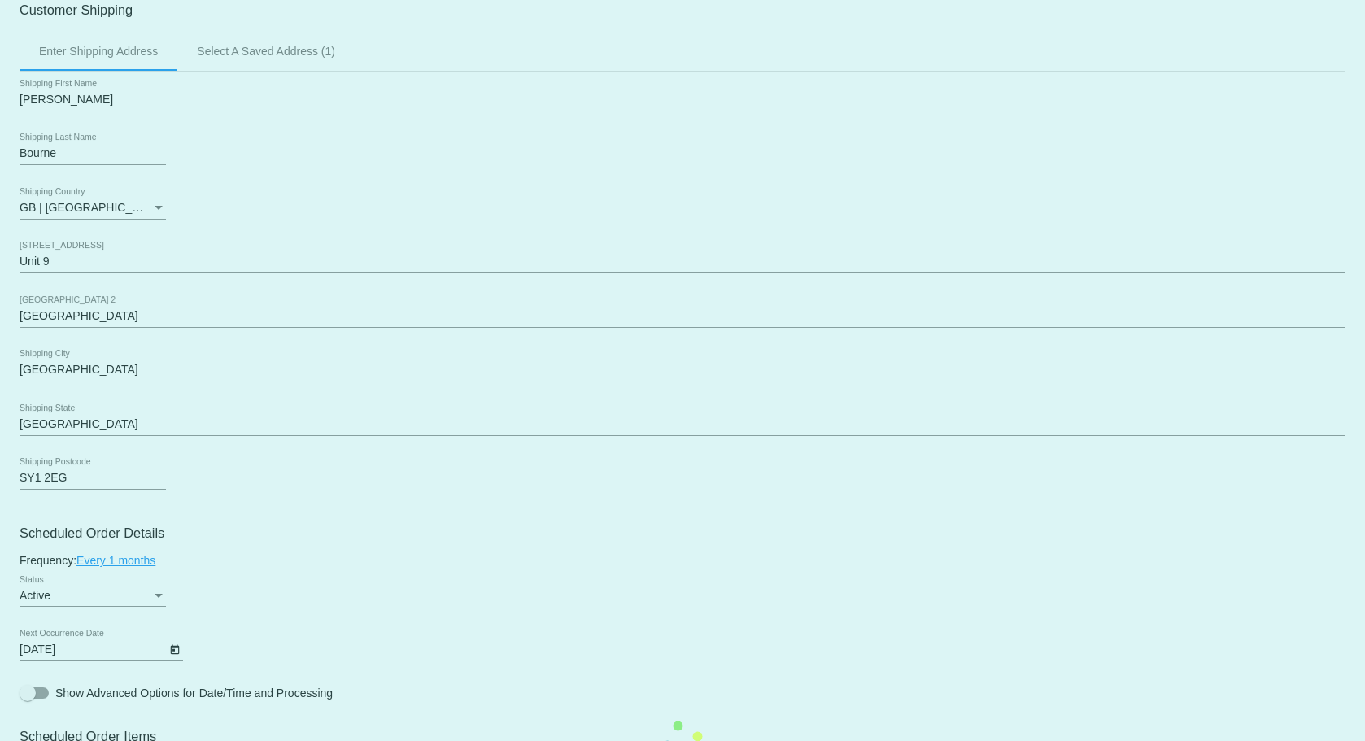
click at [509, 544] on mat-card "Customer 7137909: Andrew Bourne andybourne77@yahoo.com Customer Shipping Enter …" at bounding box center [682, 741] width 1365 height 1627
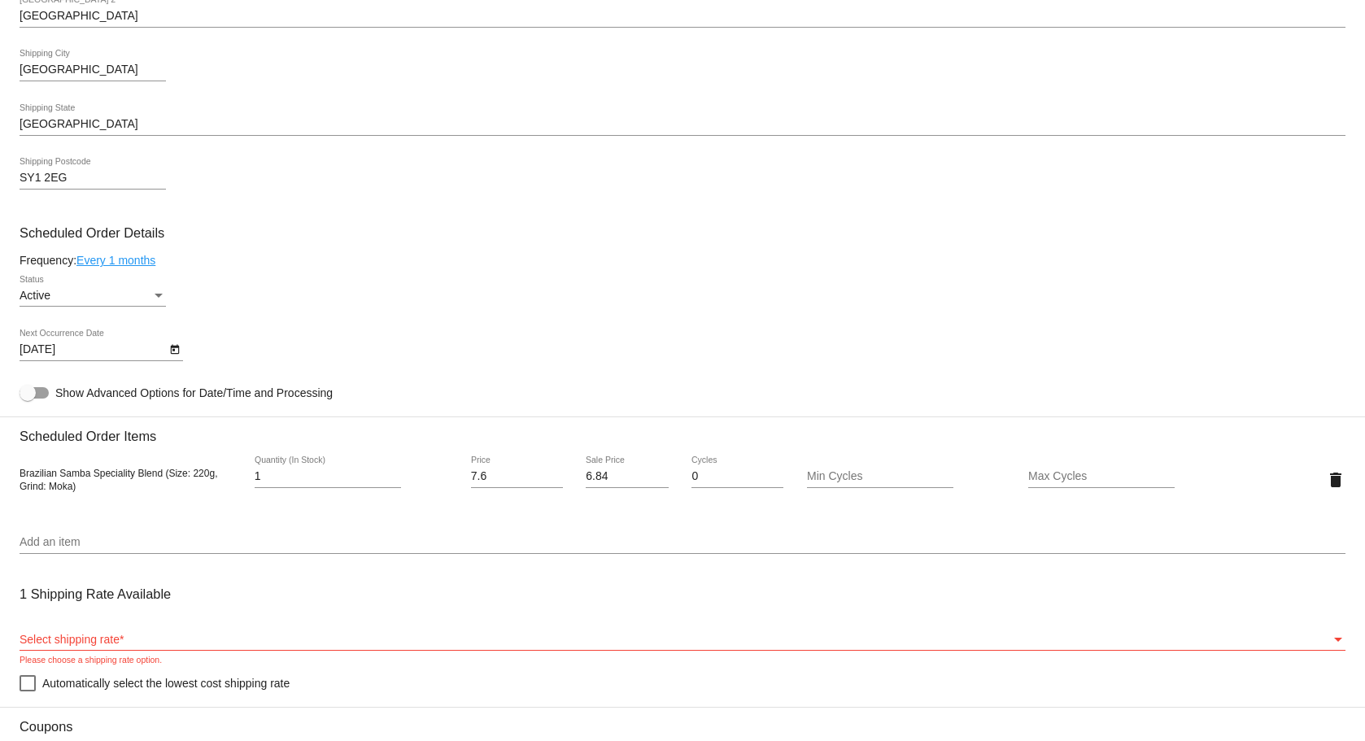
scroll to position [596, 0]
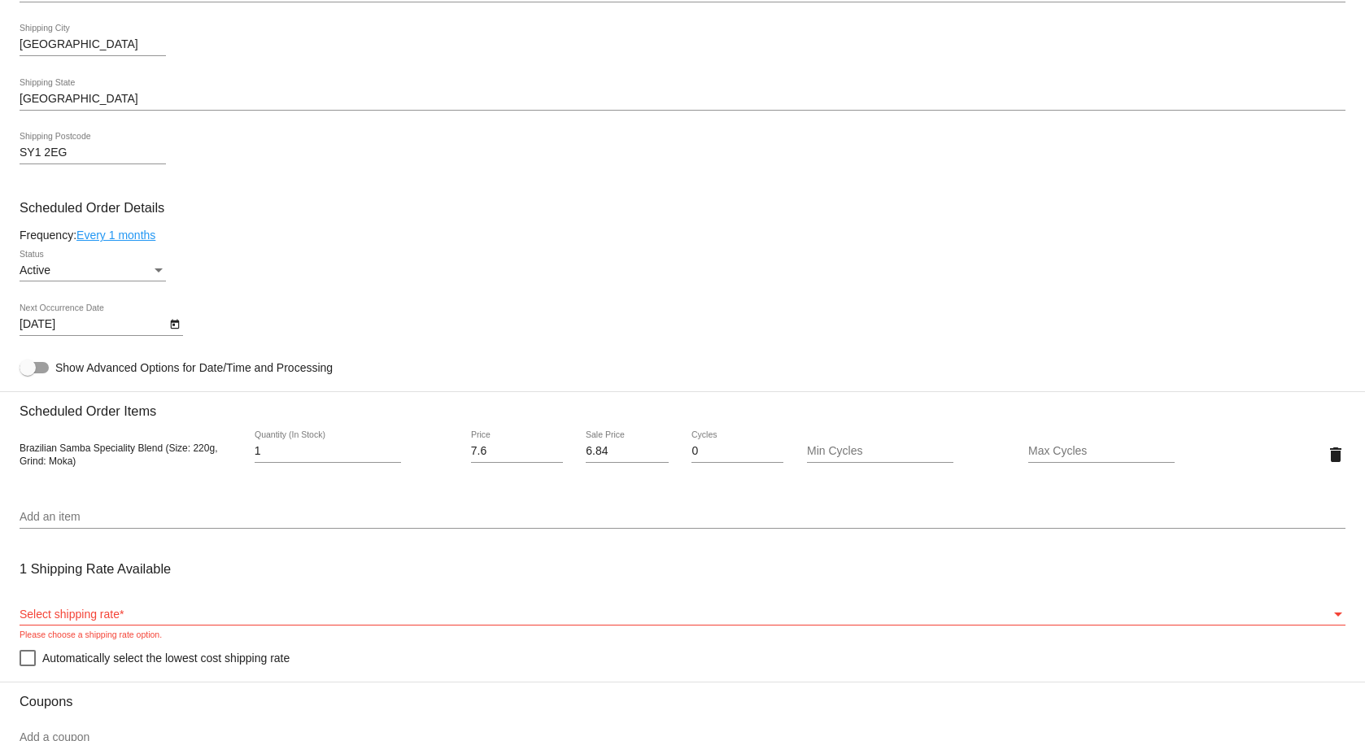
click at [168, 618] on div "Select shipping rate" at bounding box center [676, 615] width 1312 height 13
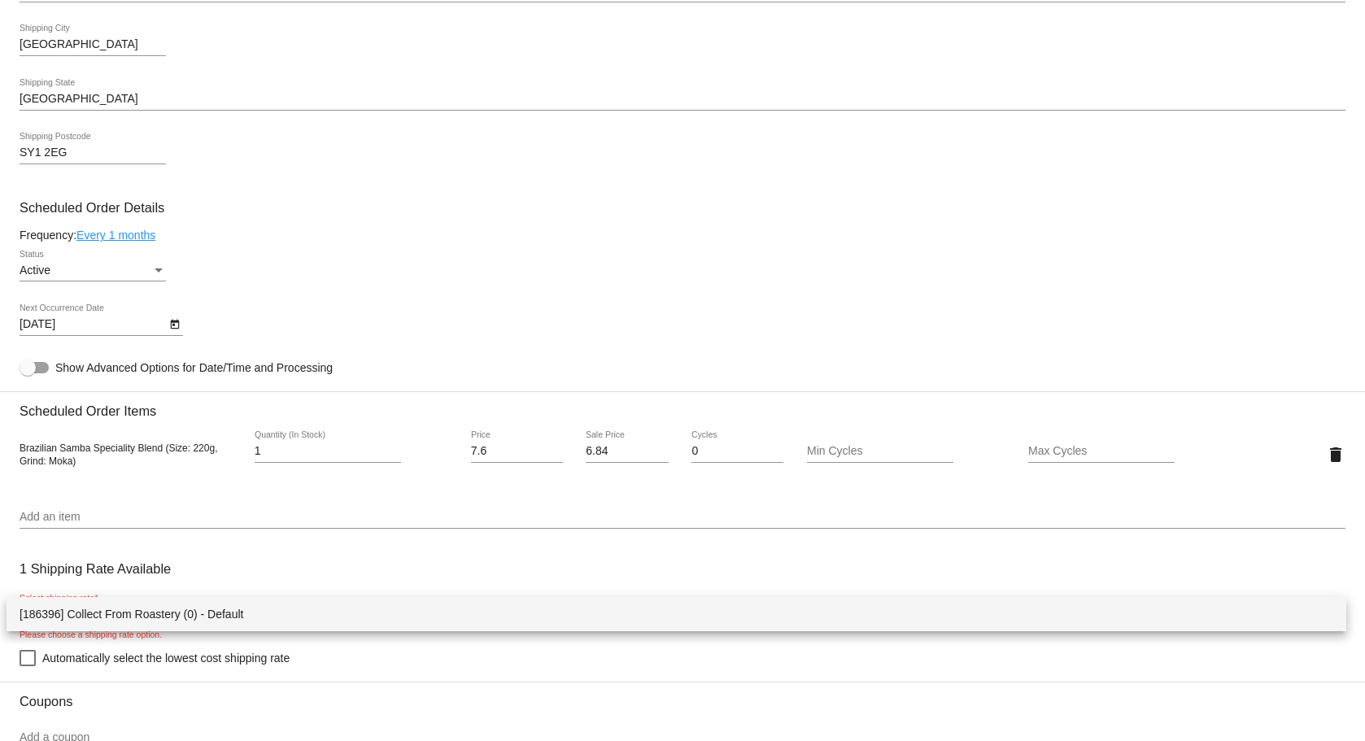
click at [168, 618] on span "[186396] Collect From Roastery (0) - Default" at bounding box center [677, 614] width 1314 height 34
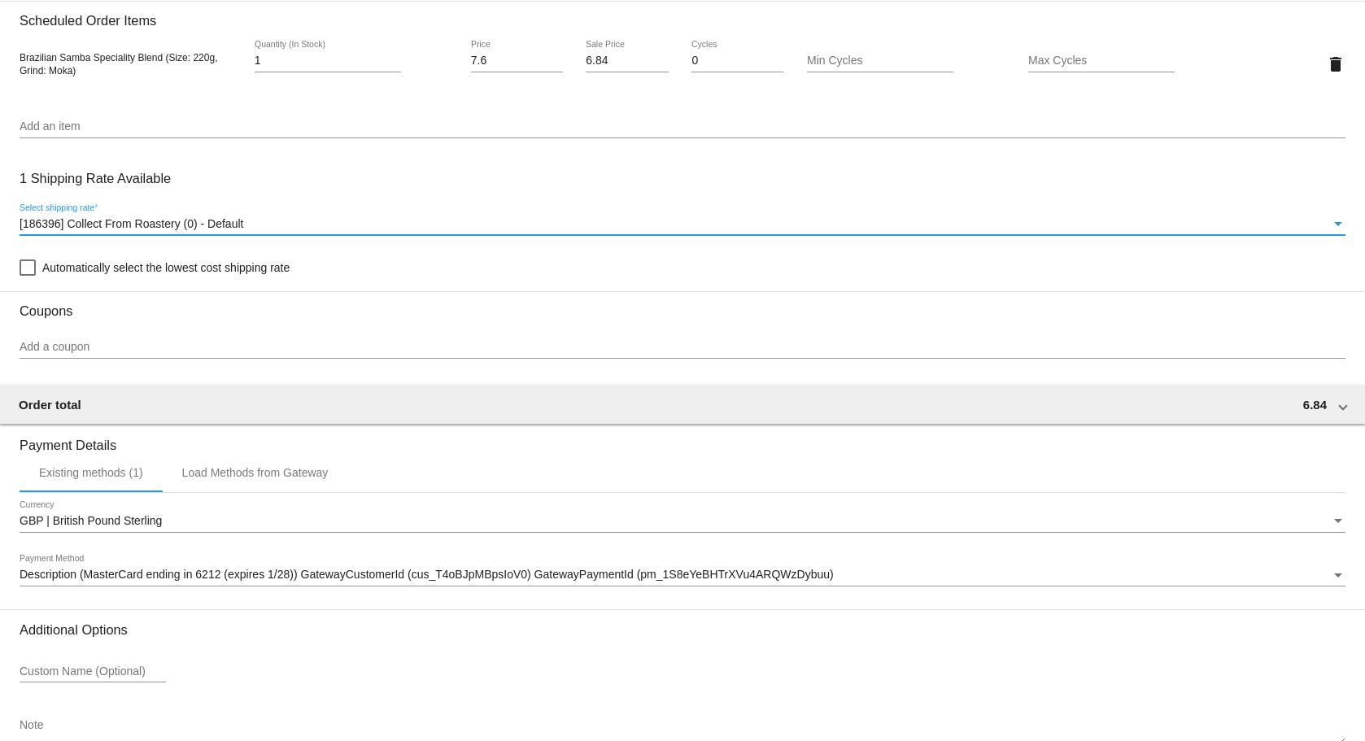
scroll to position [1084, 0]
